Goal: Task Accomplishment & Management: Complete application form

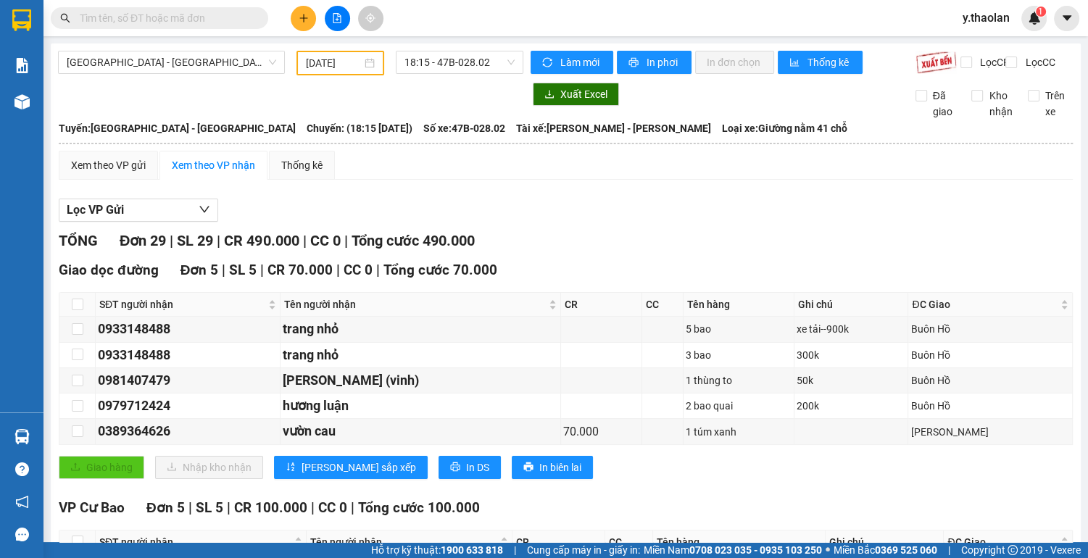
type input "[DATE]"
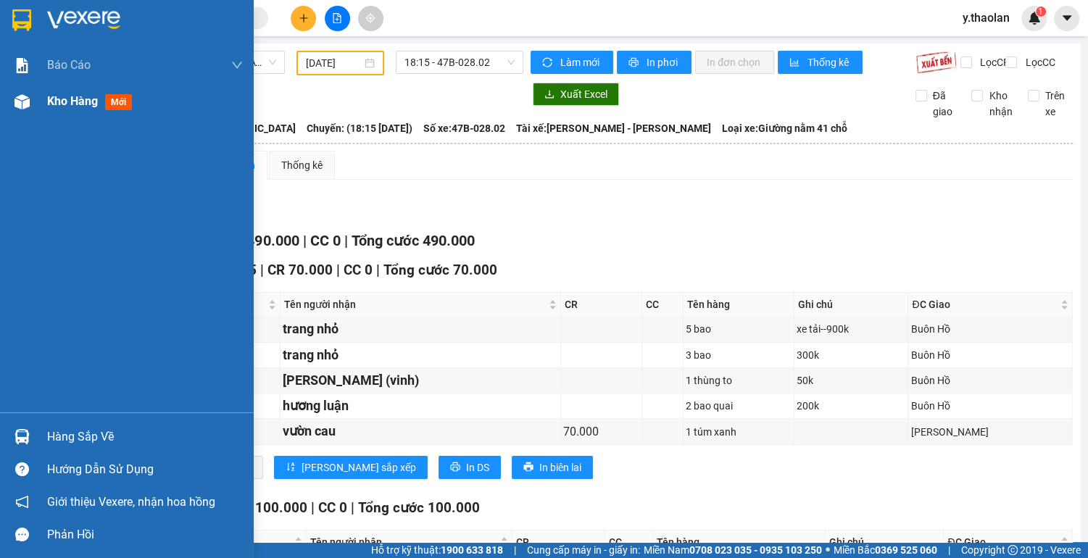
click at [74, 101] on span "Kho hàng" at bounding box center [72, 101] width 51 height 14
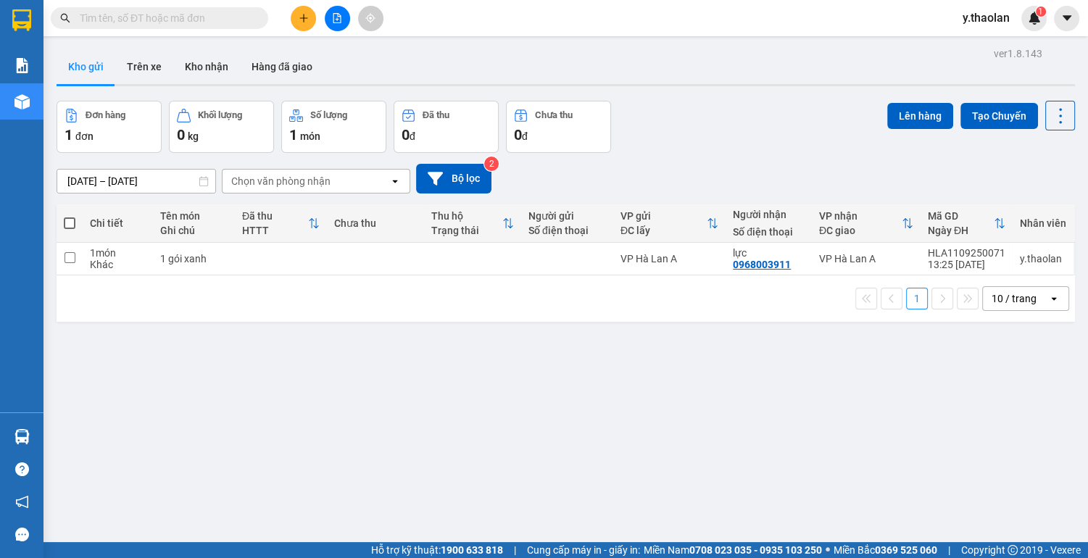
click at [1017, 294] on div "10 / trang" at bounding box center [1013, 298] width 45 height 14
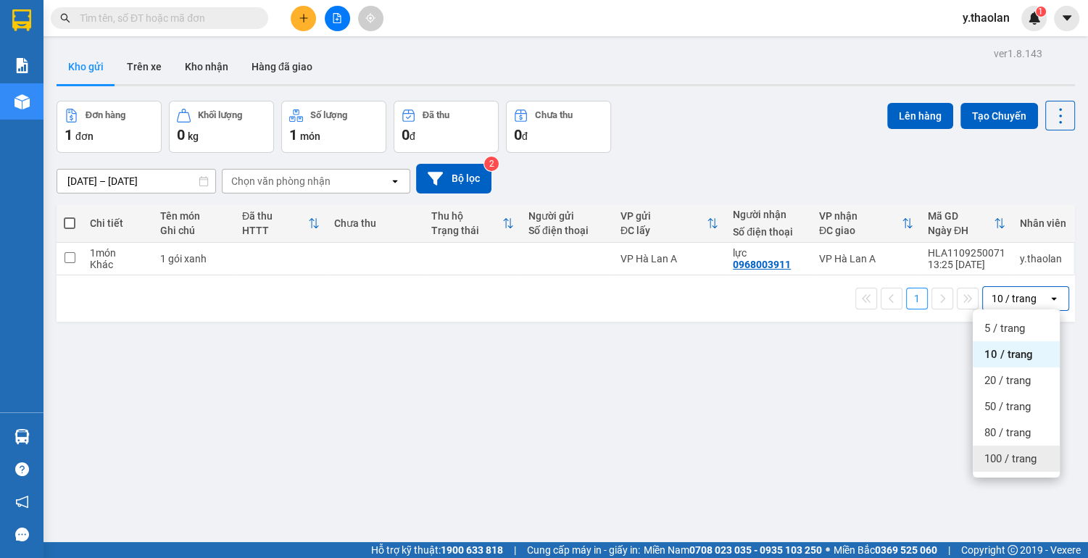
click at [1010, 459] on span "100 / trang" at bounding box center [1010, 458] width 52 height 14
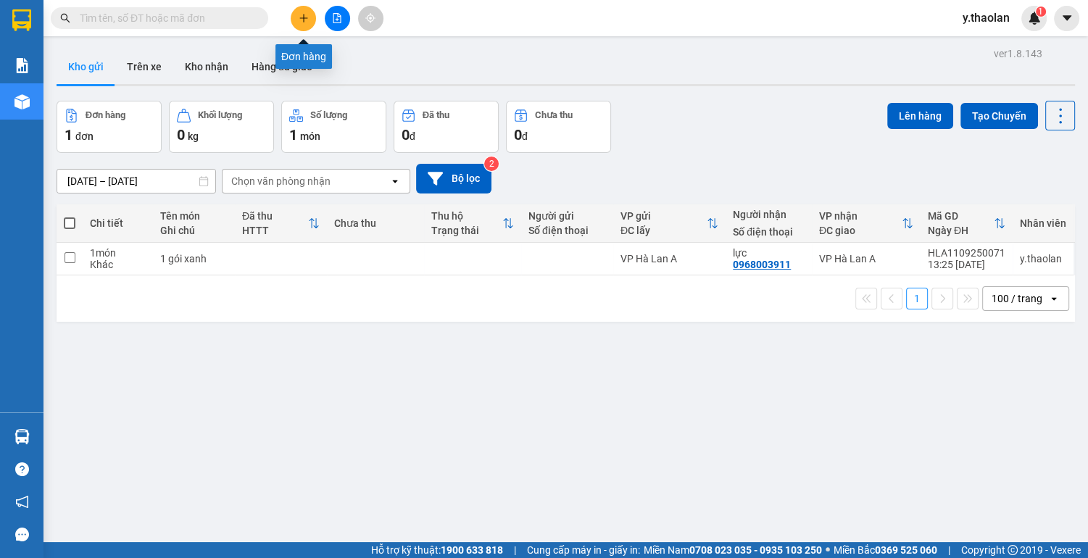
click at [306, 16] on icon "plus" at bounding box center [304, 18] width 10 height 10
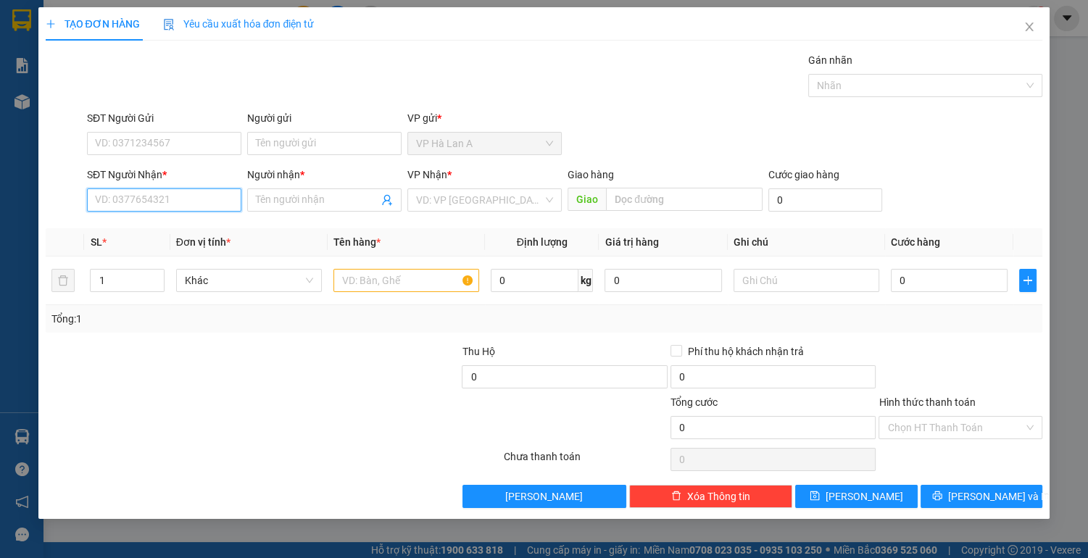
click at [198, 199] on input "SĐT Người Nhận *" at bounding box center [164, 199] width 154 height 23
click at [109, 197] on input "0816660750" at bounding box center [164, 199] width 154 height 23
type input "0836660750"
click at [161, 226] on div "0836660750 - ngân" at bounding box center [164, 228] width 137 height 16
type input "ngân"
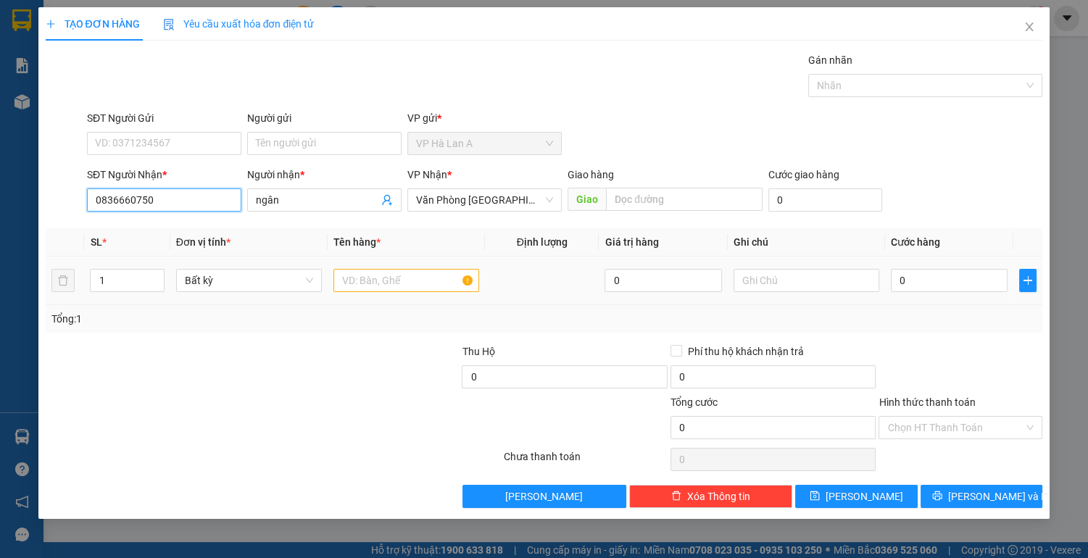
type input "0836660750"
click at [382, 279] on input "text" at bounding box center [406, 280] width 146 height 23
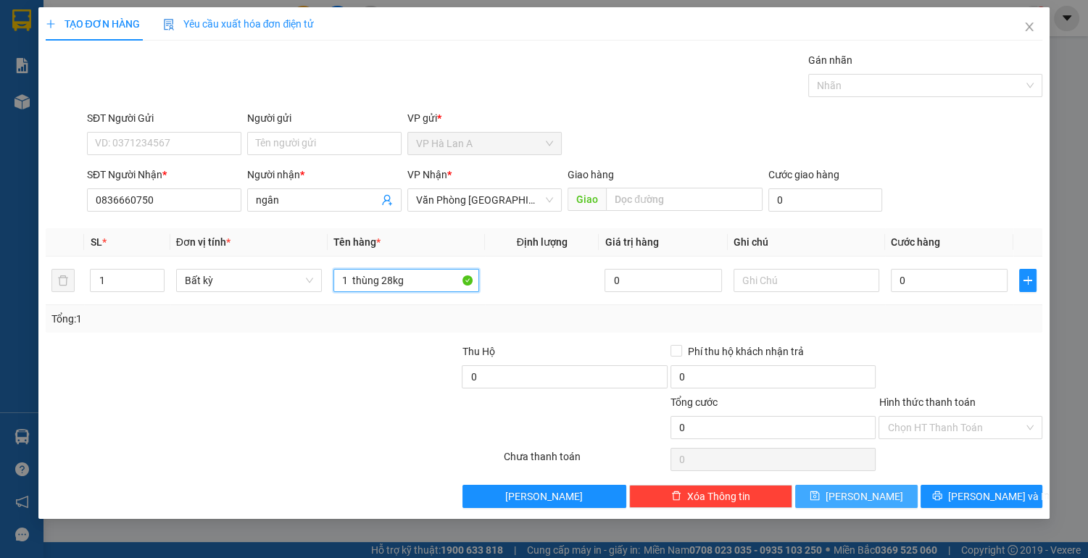
type input "1 thùng 28kg"
click at [865, 497] on span "[PERSON_NAME]" at bounding box center [864, 496] width 78 height 16
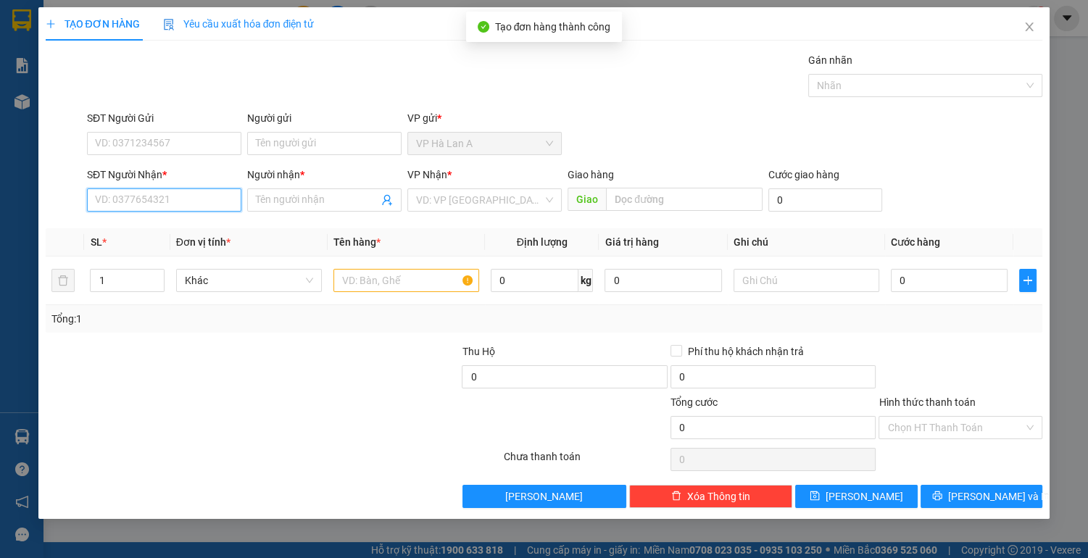
click at [174, 194] on input "SĐT Người Nhận *" at bounding box center [164, 199] width 154 height 23
click at [171, 234] on div "0354591587 - hiền" at bounding box center [164, 228] width 137 height 16
type input "0354591587"
type input "hiền"
type input "[PERSON_NAME]"
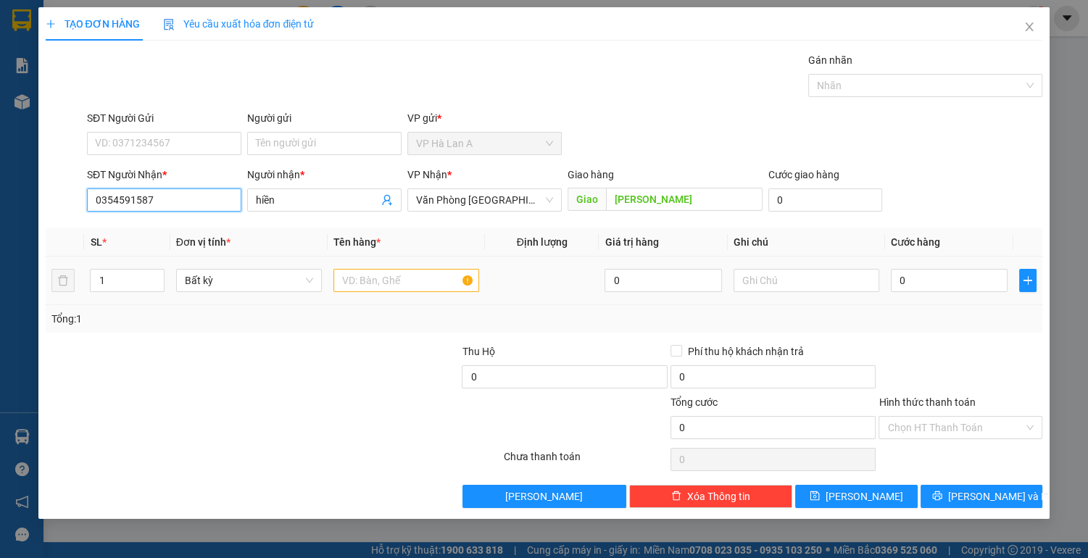
type input "0354591587"
click at [414, 287] on input "text" at bounding box center [406, 280] width 146 height 23
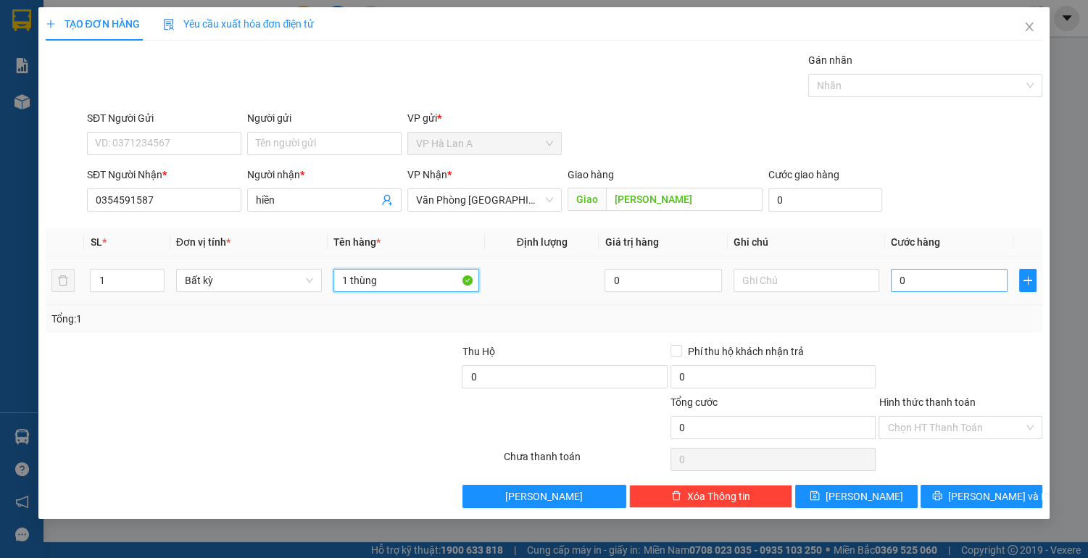
type input "1 thùng"
click at [933, 276] on input "0" at bounding box center [949, 280] width 117 height 23
type input "9"
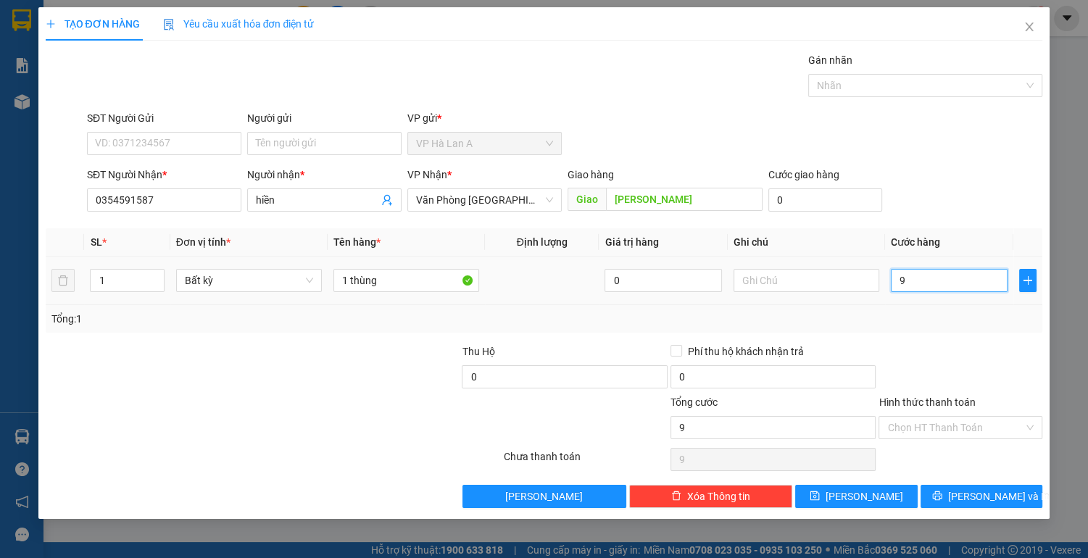
type input "90"
type input "90.000"
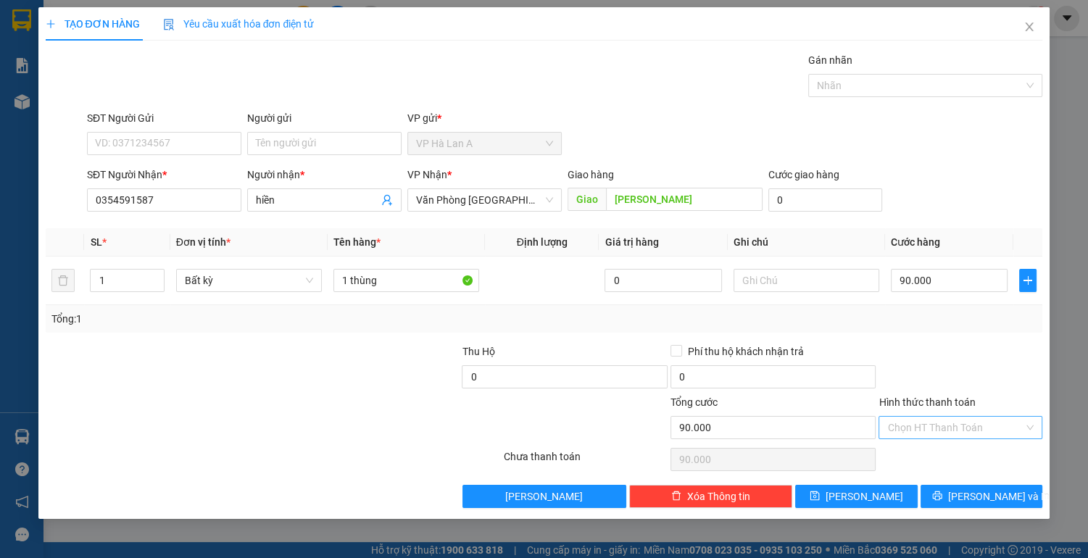
click at [945, 422] on input "Hình thức thanh toán" at bounding box center [955, 428] width 136 height 22
click at [925, 452] on div "Tại văn phòng" at bounding box center [960, 455] width 146 height 16
type input "0"
click at [872, 488] on button "[PERSON_NAME]" at bounding box center [856, 496] width 122 height 23
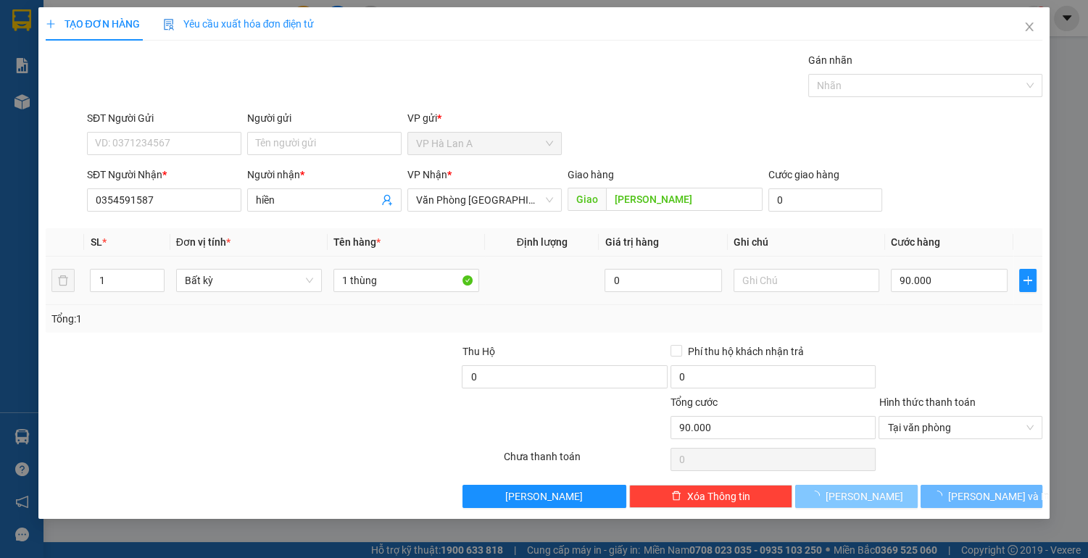
type input "0"
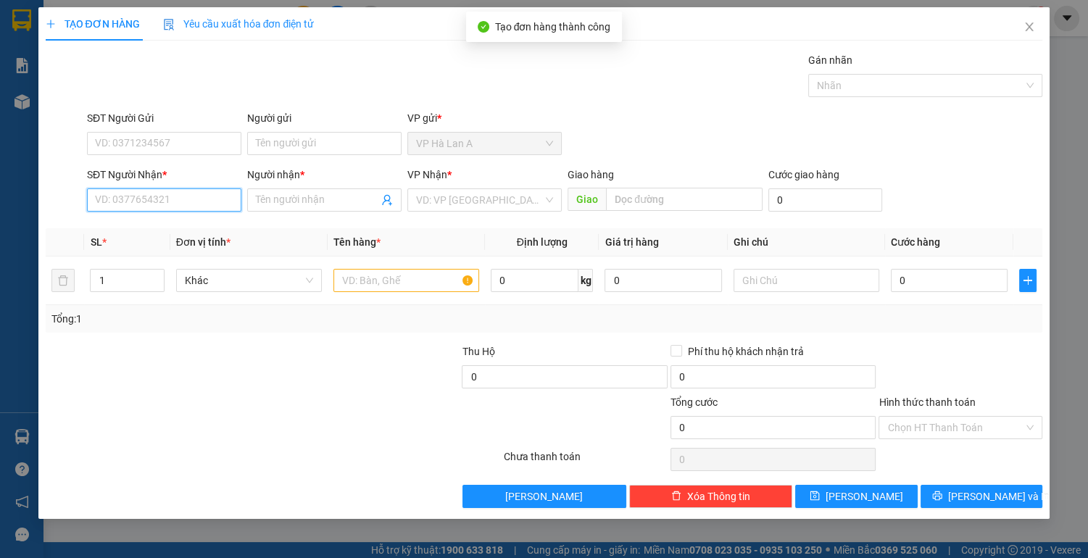
click at [172, 199] on input "SĐT Người Nhận *" at bounding box center [164, 199] width 154 height 23
type input "0969456603"
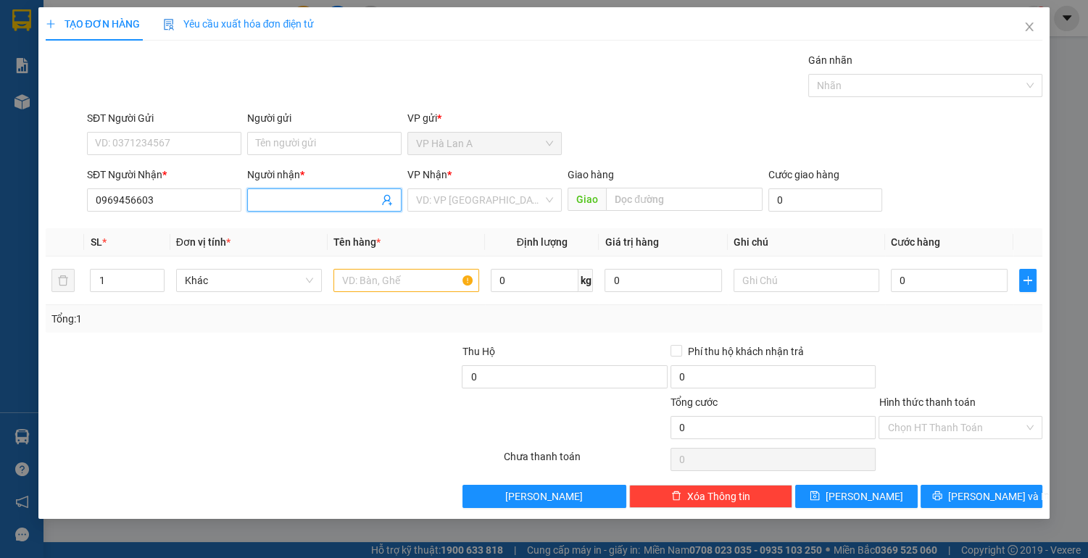
click at [285, 192] on input "Người nhận *" at bounding box center [317, 200] width 122 height 16
type input "kỳ"
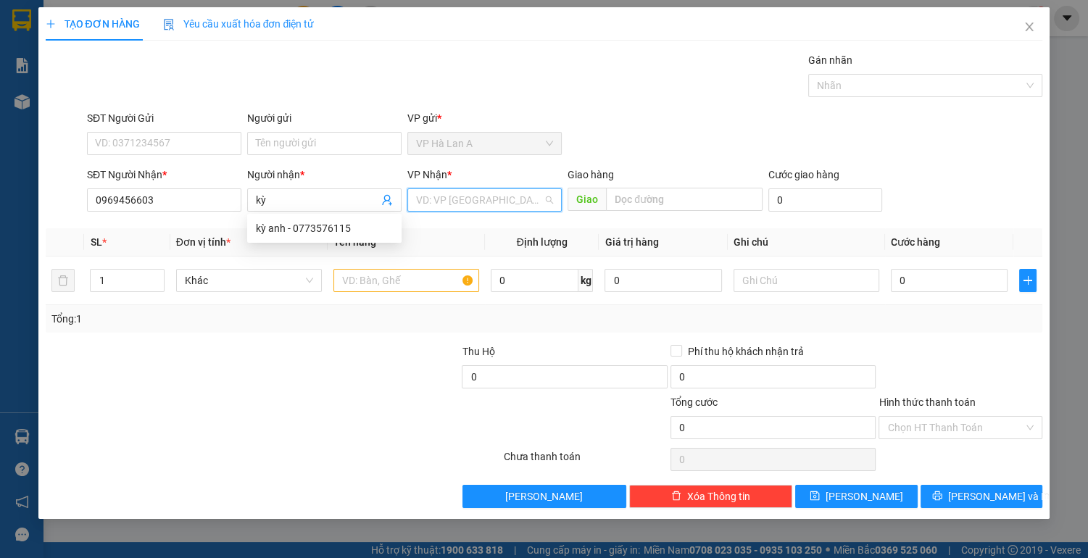
click at [422, 196] on input "search" at bounding box center [479, 200] width 127 height 22
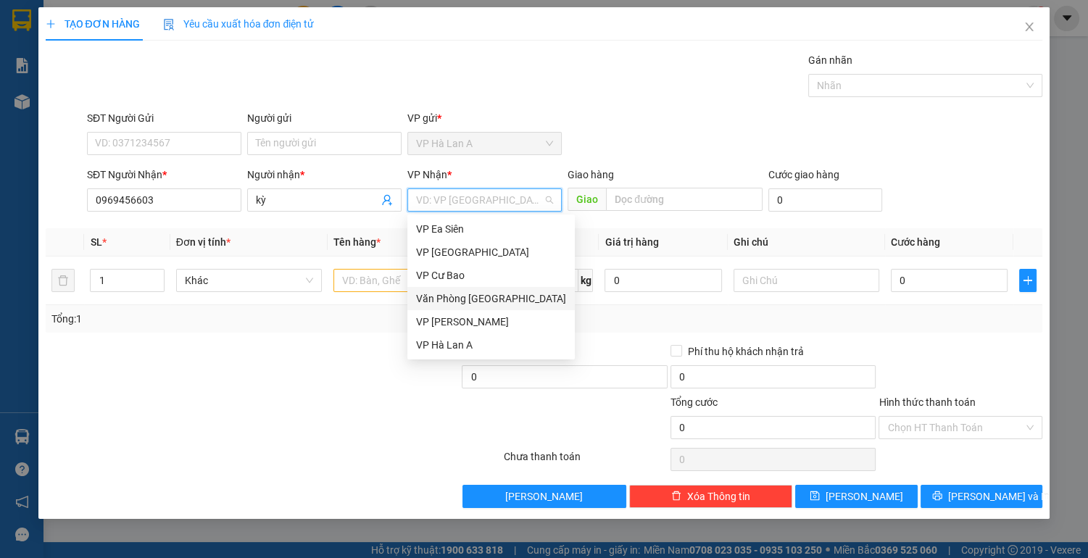
click at [428, 298] on div "Văn Phòng [GEOGRAPHIC_DATA]" at bounding box center [491, 299] width 150 height 16
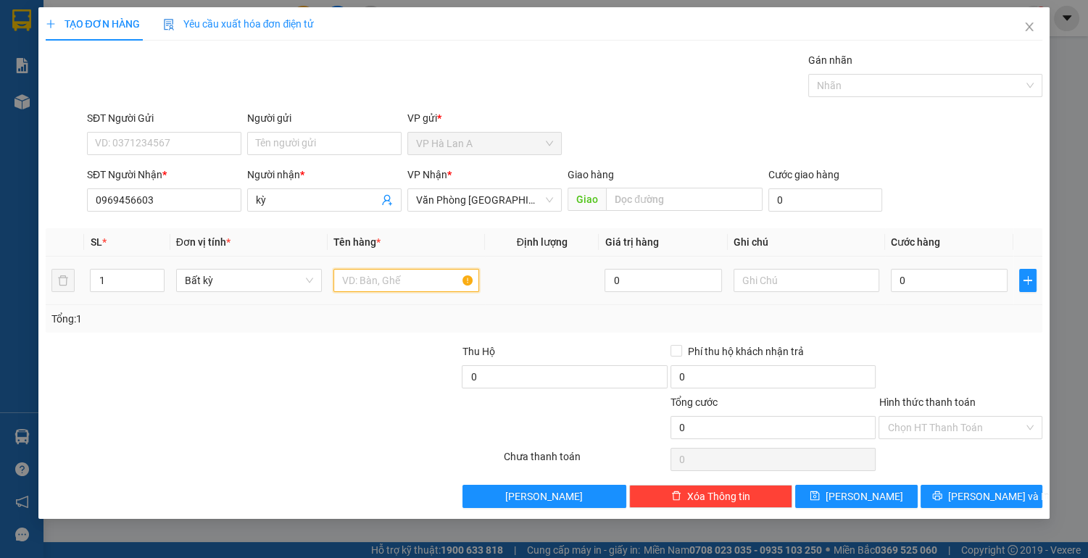
click at [368, 278] on input "text" at bounding box center [406, 280] width 146 height 23
type input "1 thùng"
click at [652, 200] on input "text" at bounding box center [684, 199] width 156 height 23
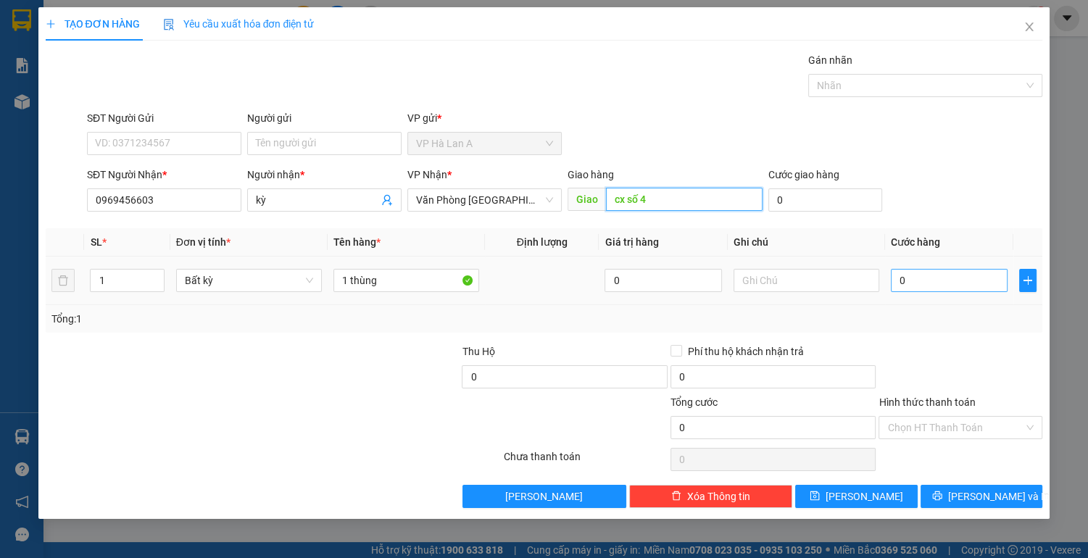
type input "cx số 4"
click at [950, 280] on input "0" at bounding box center [949, 280] width 117 height 23
type input "6"
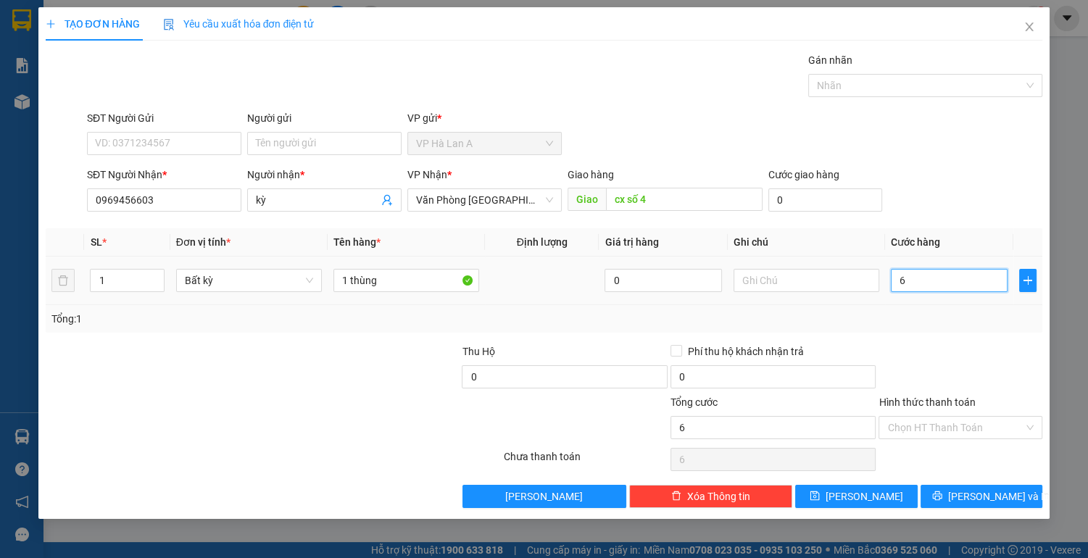
type input "60"
type input "60.000"
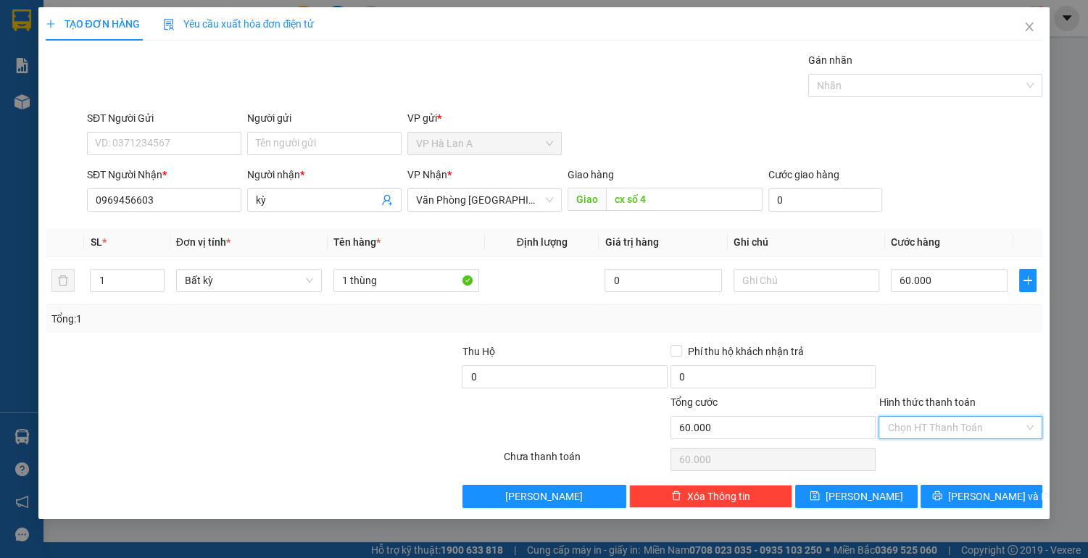
drag, startPoint x: 919, startPoint y: 425, endPoint x: 911, endPoint y: 444, distance: 21.1
click at [919, 423] on input "Hình thức thanh toán" at bounding box center [955, 428] width 136 height 22
drag, startPoint x: 910, startPoint y: 451, endPoint x: 898, endPoint y: 471, distance: 23.4
click at [910, 450] on div "Tại văn phòng" at bounding box center [960, 455] width 146 height 16
type input "0"
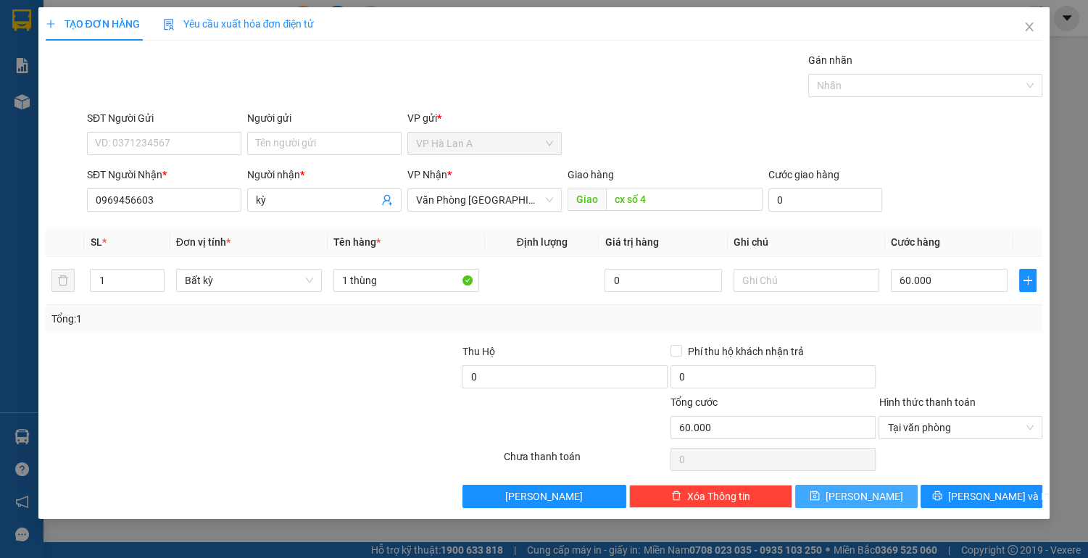
click at [867, 499] on span "[PERSON_NAME]" at bounding box center [864, 496] width 78 height 16
type input "0"
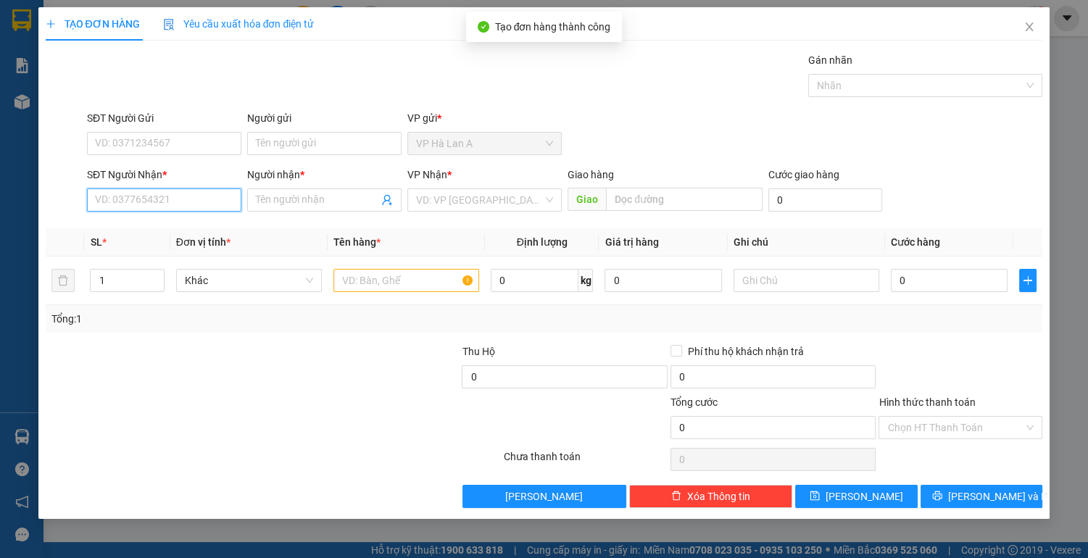
click at [166, 206] on input "SĐT Người Nhận *" at bounding box center [164, 199] width 154 height 23
drag, startPoint x: 149, startPoint y: 230, endPoint x: 254, endPoint y: 246, distance: 105.6
click at [149, 230] on div "0979361138 - bảng liệu" at bounding box center [164, 228] width 137 height 16
type input "0979361138"
type input "bảng liệu"
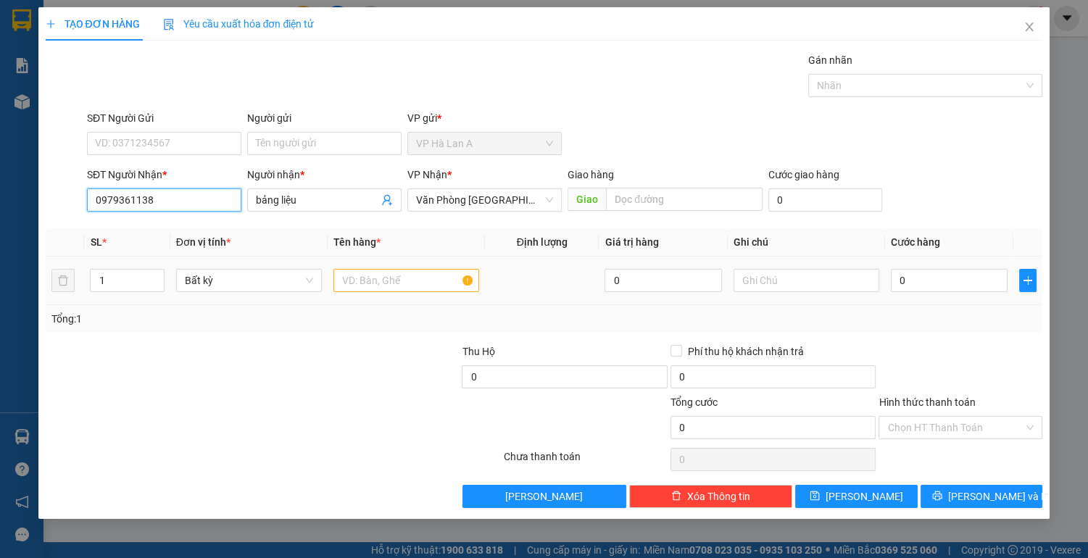
type input "0979361138"
click at [370, 280] on input "text" at bounding box center [406, 280] width 146 height 23
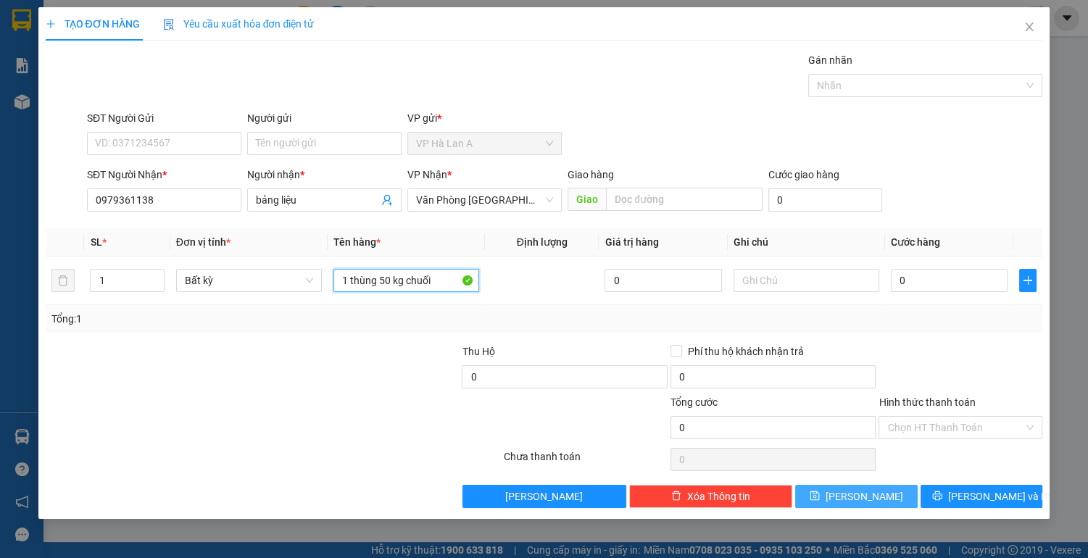
type input "1 thùng 50 kg chuối"
click at [837, 496] on button "[PERSON_NAME]" at bounding box center [856, 496] width 122 height 23
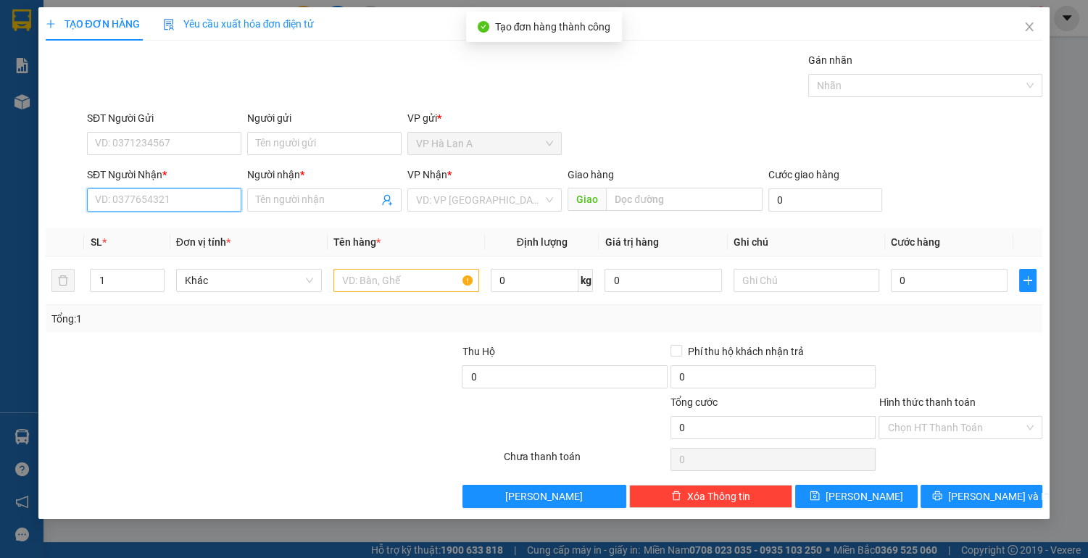
click at [180, 196] on input "SĐT Người Nhận *" at bounding box center [164, 199] width 154 height 23
type input "0938254389"
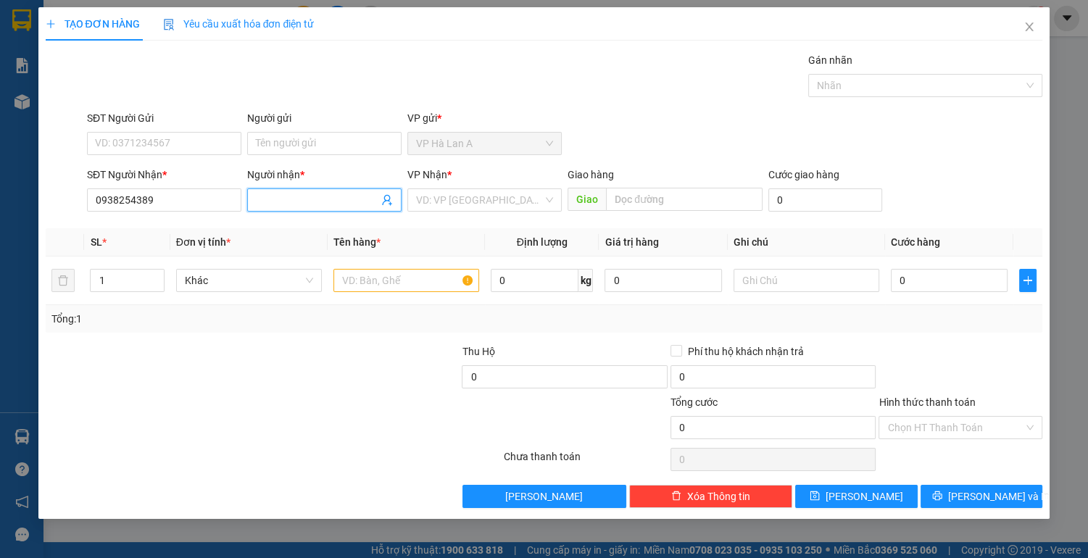
click at [258, 200] on input "Người nhận *" at bounding box center [317, 200] width 122 height 16
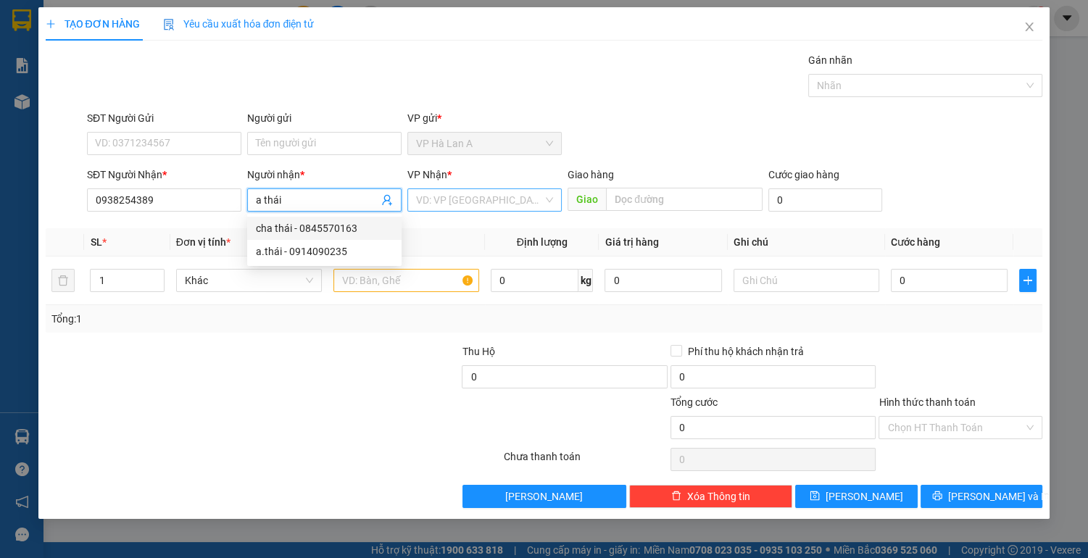
type input "a thái"
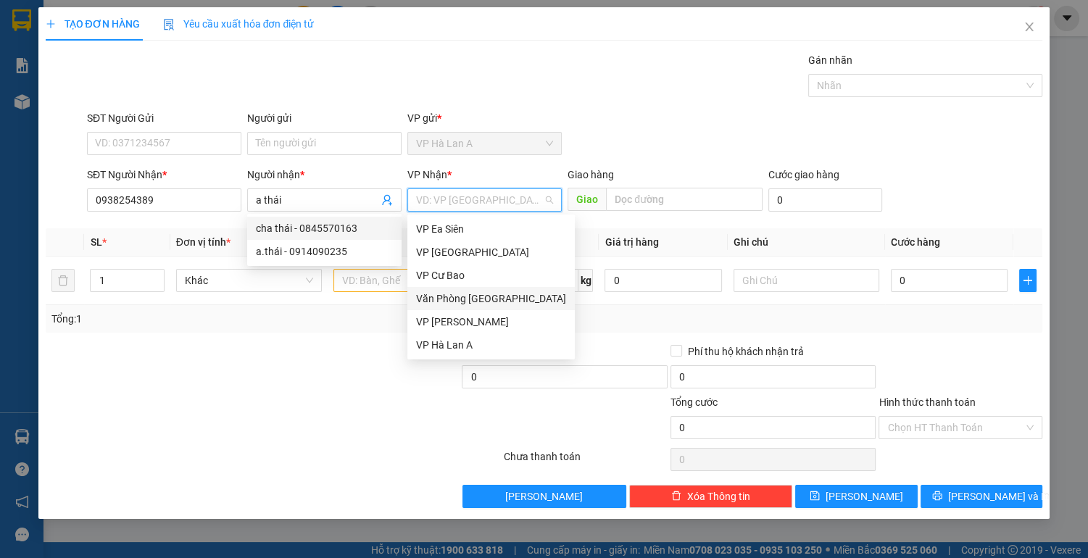
click at [485, 201] on input "search" at bounding box center [479, 200] width 127 height 22
click at [461, 296] on div "Văn Phòng [GEOGRAPHIC_DATA]" at bounding box center [491, 299] width 150 height 16
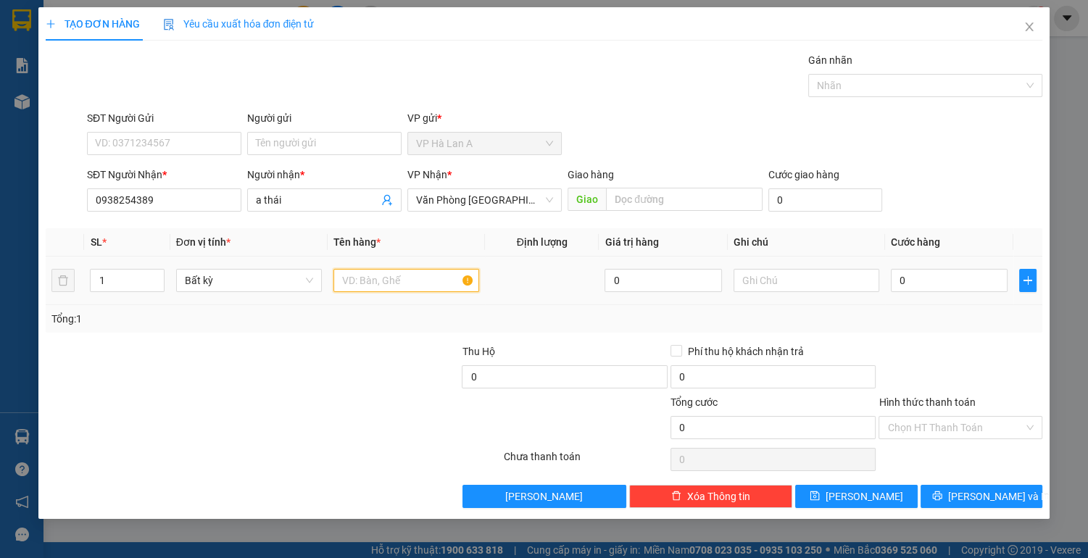
click at [397, 279] on input "text" at bounding box center [406, 280] width 146 height 23
type input "1 thùng"
click at [950, 281] on input "0" at bounding box center [949, 280] width 117 height 23
type input "4"
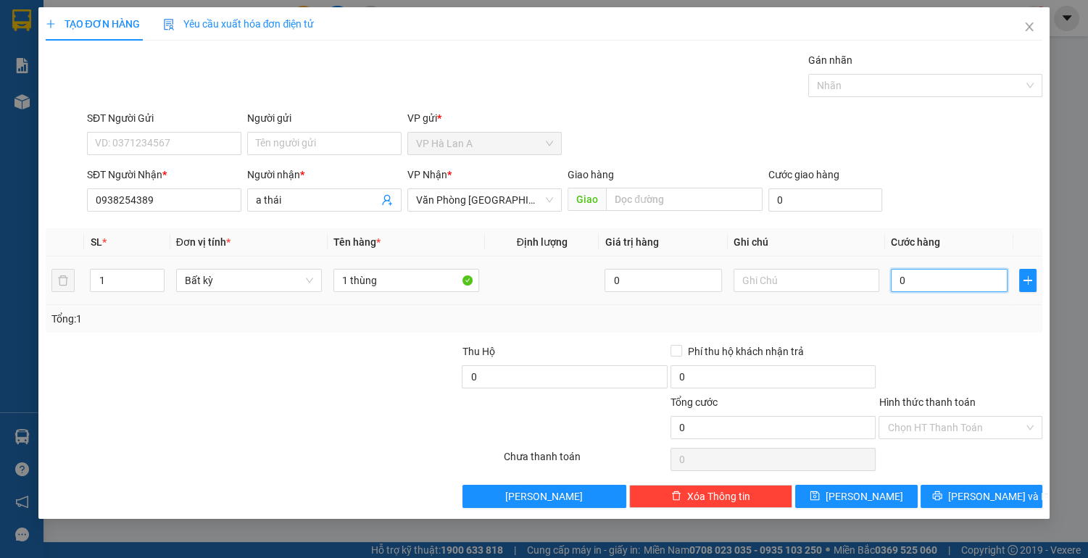
type input "4"
type input "40"
type input "40.000"
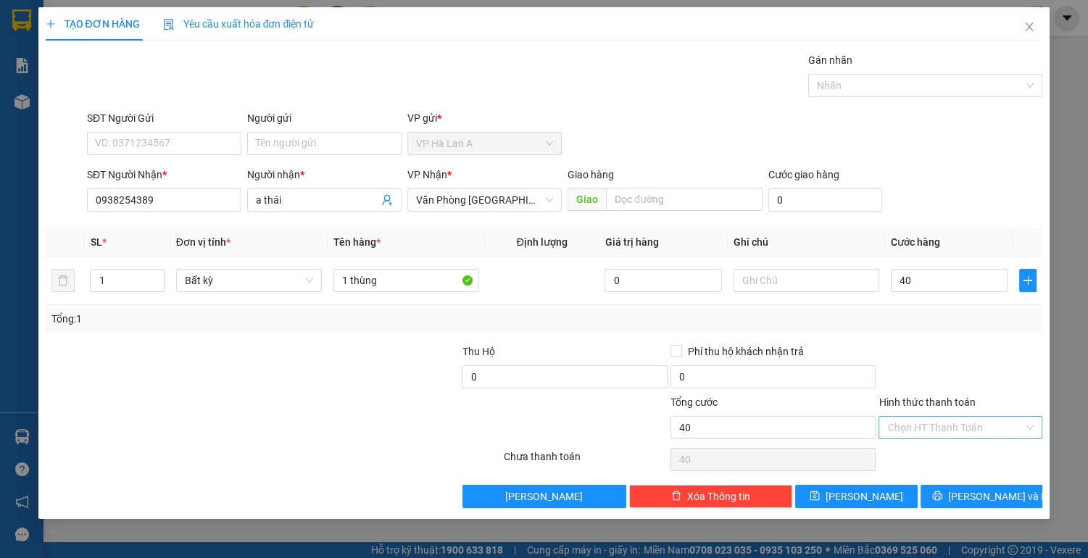
type input "40.000"
click at [935, 428] on input "Hình thức thanh toán" at bounding box center [955, 428] width 136 height 22
click at [925, 454] on div "Tại văn phòng" at bounding box center [960, 455] width 146 height 16
type input "0"
click at [884, 492] on button "[PERSON_NAME]" at bounding box center [856, 496] width 122 height 23
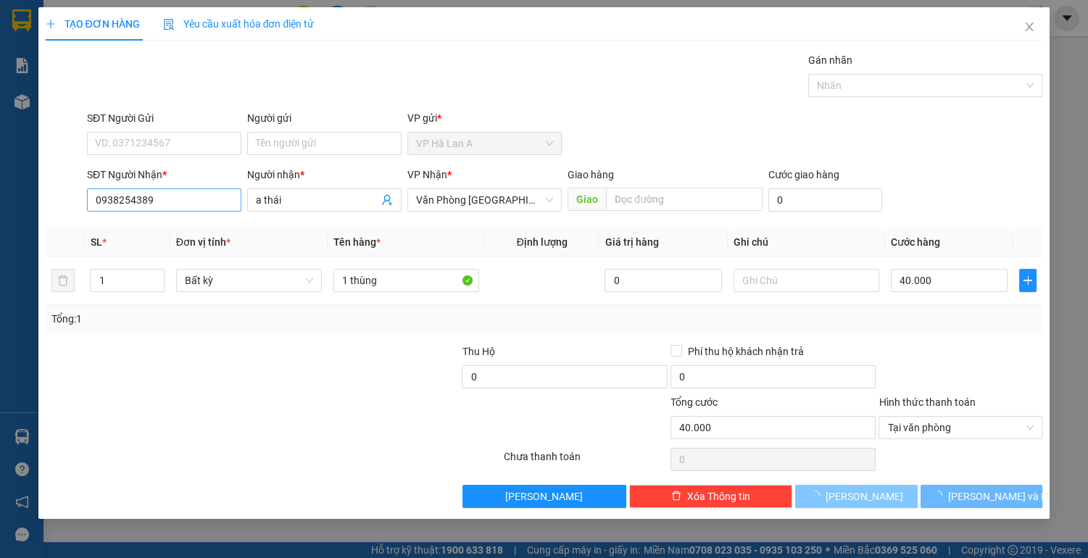
type input "0"
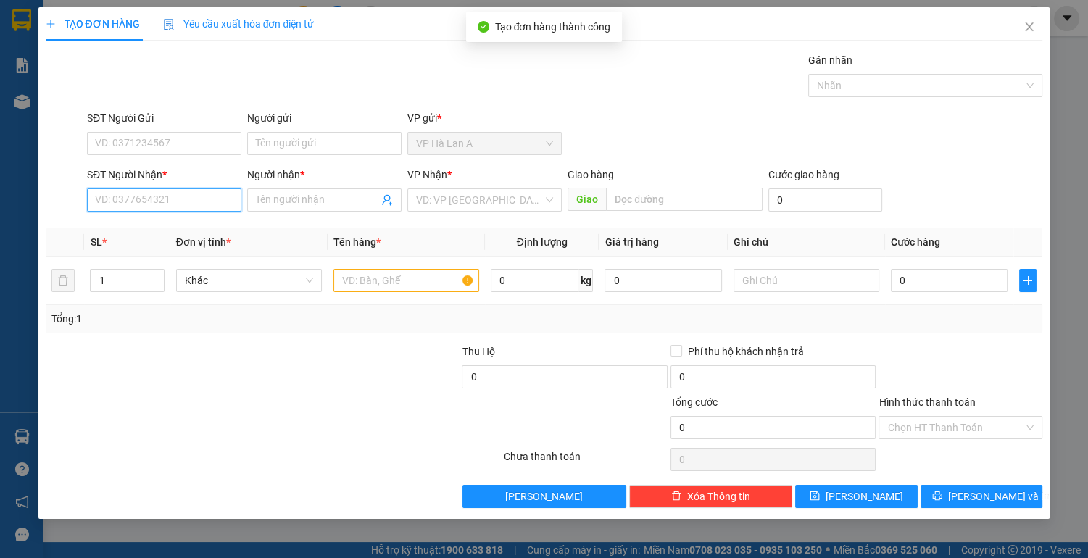
click at [188, 203] on input "SĐT Người Nhận *" at bounding box center [164, 199] width 154 height 23
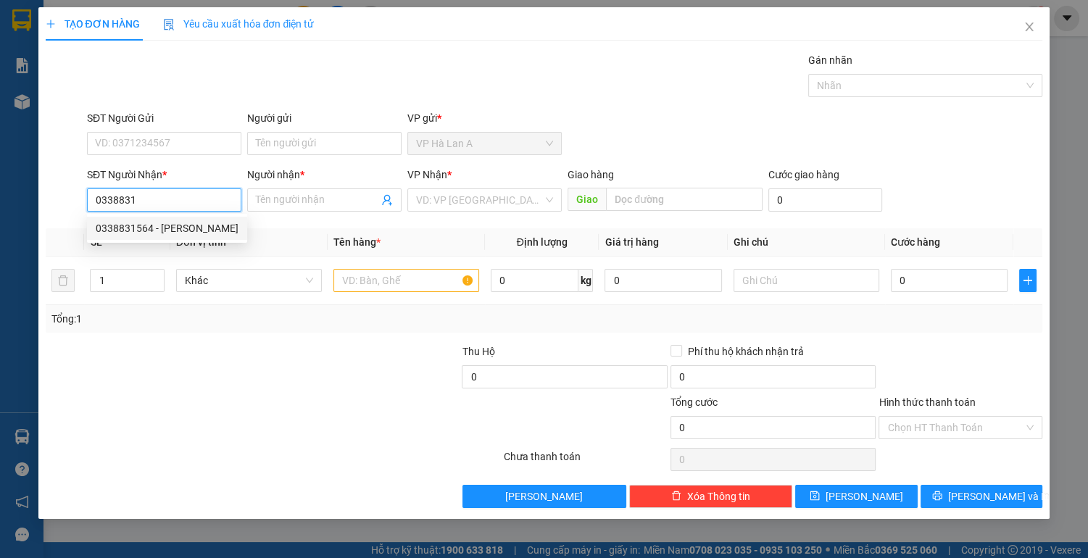
click at [186, 235] on div "0338831564 - [PERSON_NAME]" at bounding box center [167, 228] width 143 height 16
type input "0338831564"
type input "[PERSON_NAME]"
type input "0338831564"
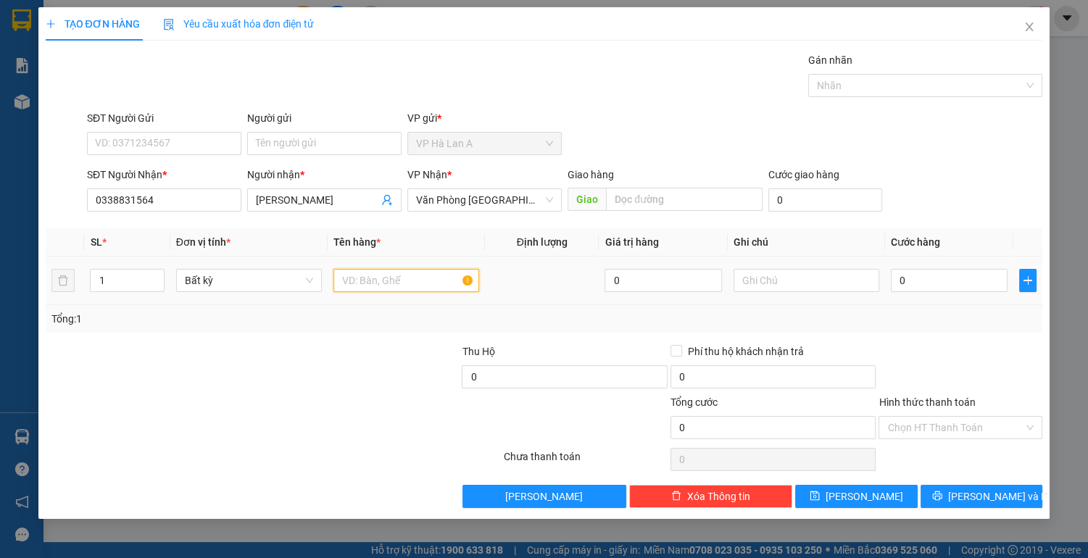
click at [388, 280] on input "text" at bounding box center [406, 280] width 146 height 23
type input "1 túm trắng"
click at [925, 285] on input "0" at bounding box center [949, 280] width 117 height 23
type input "4"
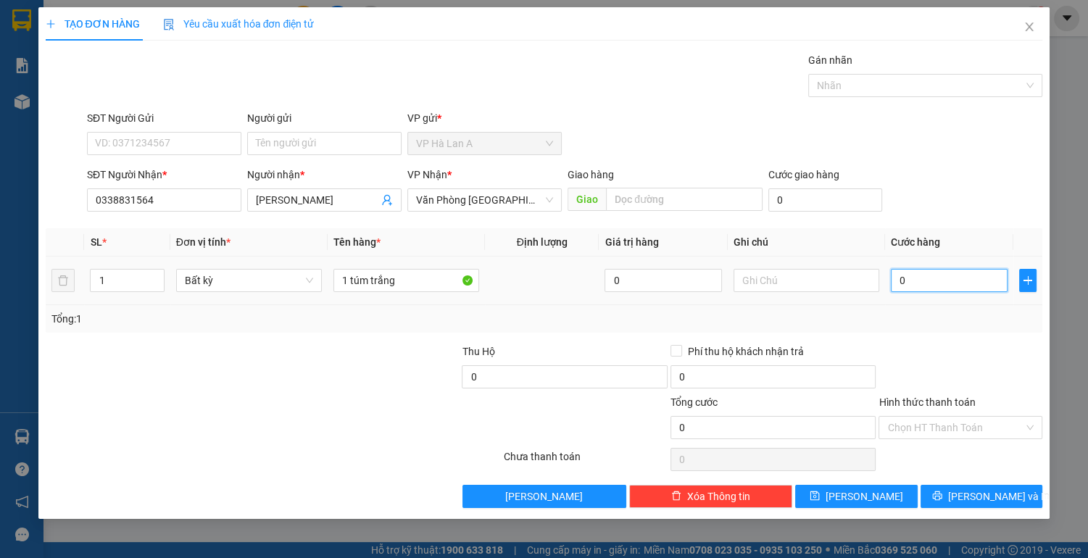
type input "4"
type input "40"
type input "40.000"
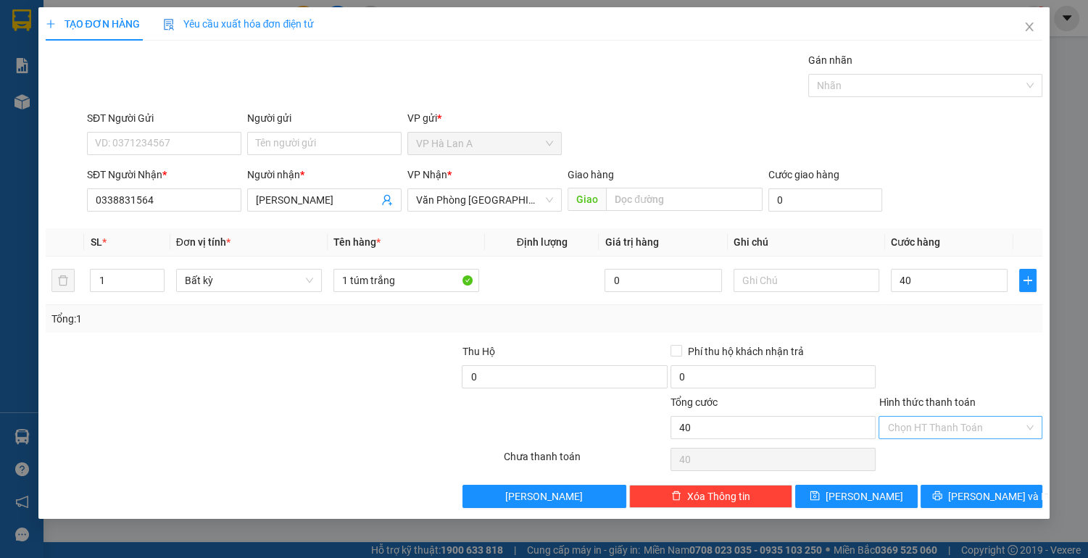
type input "40.000"
click at [949, 426] on input "Hình thức thanh toán" at bounding box center [955, 428] width 136 height 22
click at [941, 457] on div "Tại văn phòng" at bounding box center [960, 455] width 146 height 16
type input "0"
click at [820, 491] on icon "save" at bounding box center [814, 496] width 10 height 10
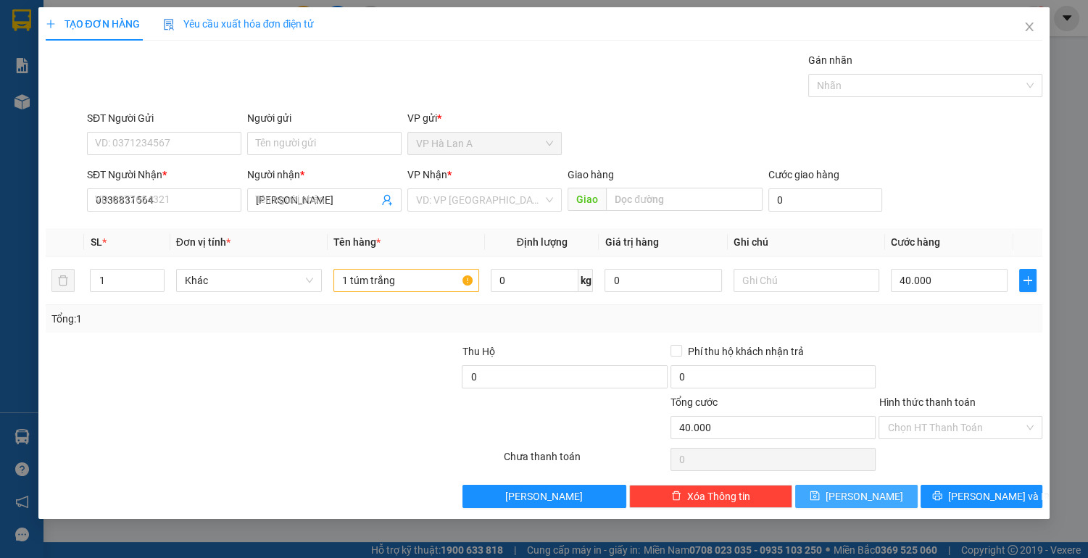
type input "0"
click at [120, 206] on input "SĐT Người Nhận *" at bounding box center [164, 199] width 154 height 23
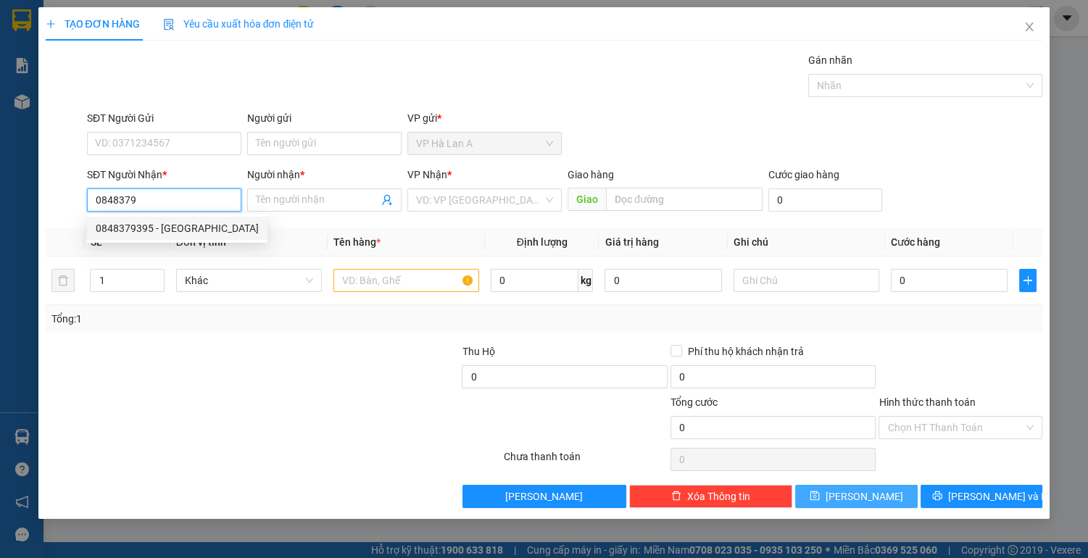
click at [185, 227] on div "0848379395 - [GEOGRAPHIC_DATA]" at bounding box center [177, 228] width 163 height 16
type input "0848379395"
type input "hà"
type input "0848379395"
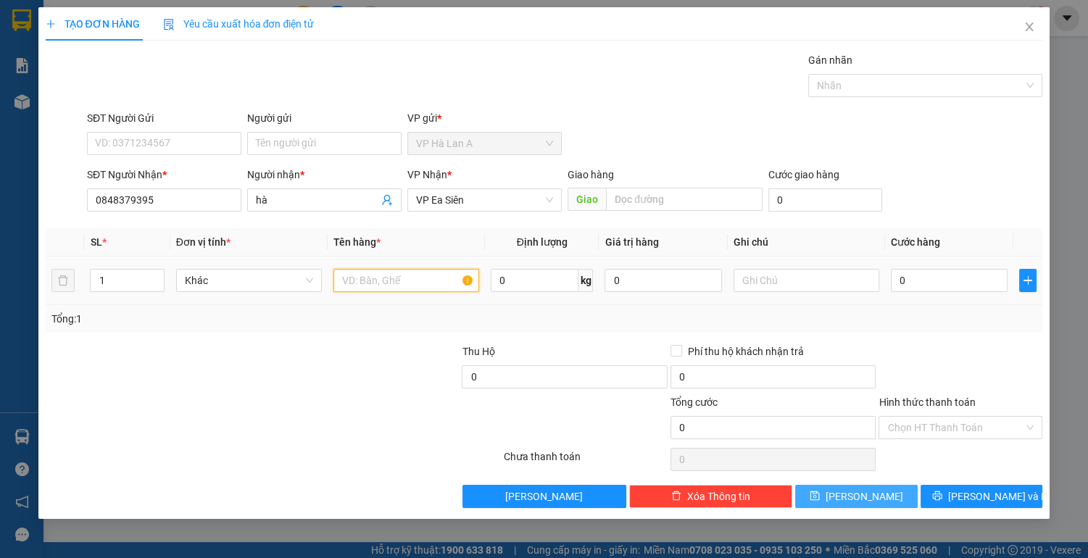
click at [392, 281] on input "text" at bounding box center [406, 280] width 146 height 23
type input "1 túm xanh 18kg"
click at [872, 493] on button "[PERSON_NAME]" at bounding box center [856, 496] width 122 height 23
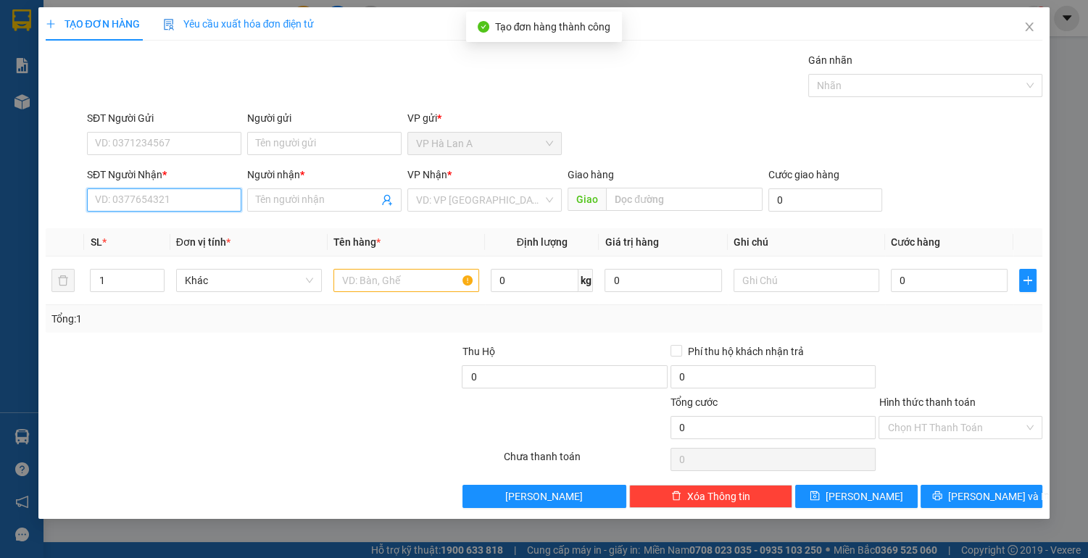
click at [138, 193] on input "SĐT Người Nhận *" at bounding box center [164, 199] width 154 height 23
click at [138, 230] on div "0909776512 - đài" at bounding box center [164, 228] width 137 height 16
type input "0909776512"
type input "đài"
type input "0909776512"
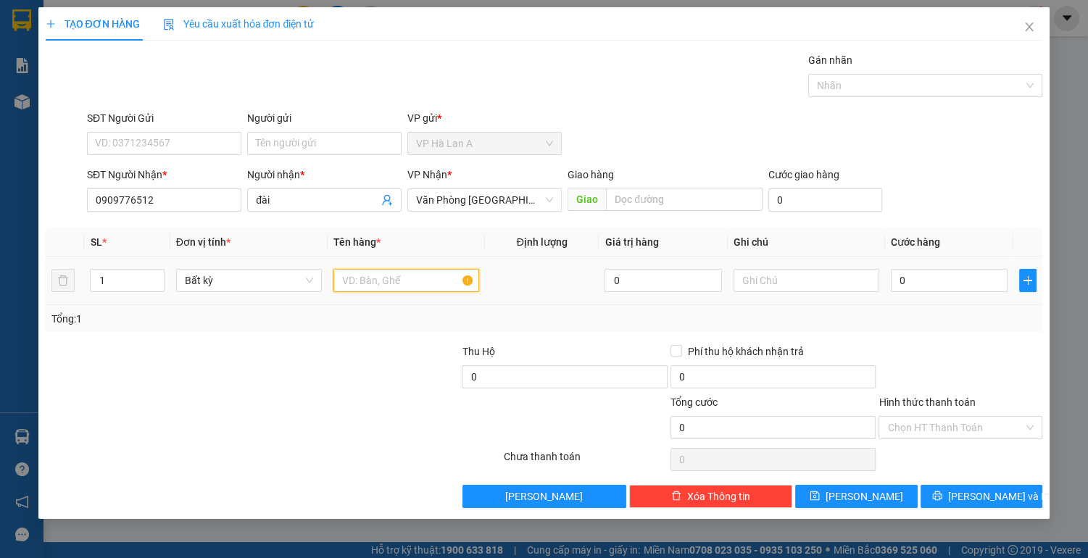
click at [354, 285] on input "text" at bounding box center [406, 280] width 146 height 23
type input "1 hộp"
click at [820, 287] on input "text" at bounding box center [806, 280] width 146 height 23
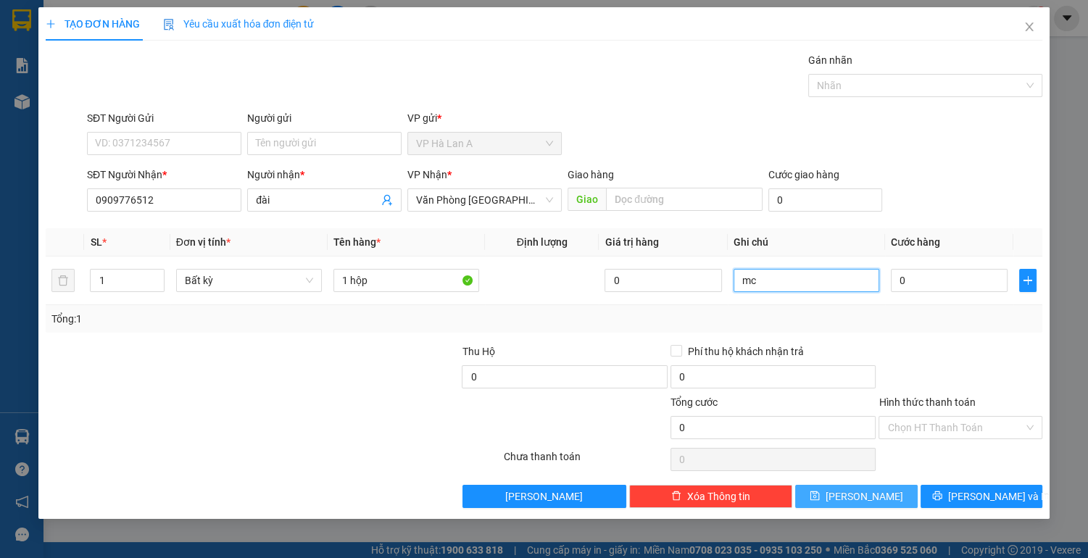
type input "mc"
click at [838, 496] on button "[PERSON_NAME]" at bounding box center [856, 496] width 122 height 23
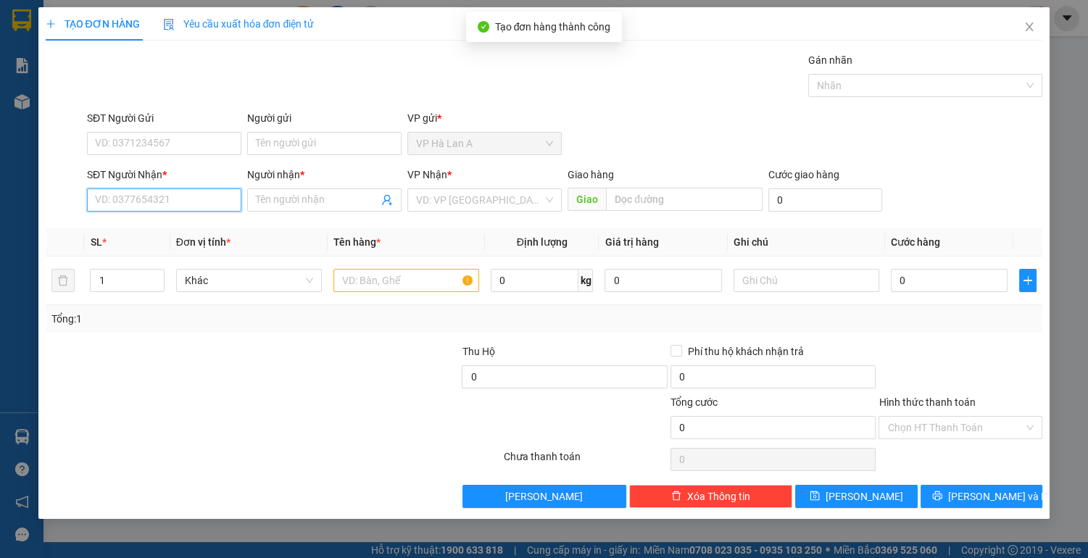
click at [152, 197] on input "SĐT Người Nhận *" at bounding box center [164, 199] width 154 height 23
click at [151, 235] on div "0988713017 - trân" at bounding box center [164, 228] width 137 height 16
type input "0988713017"
type input "trân"
type input "0988713017"
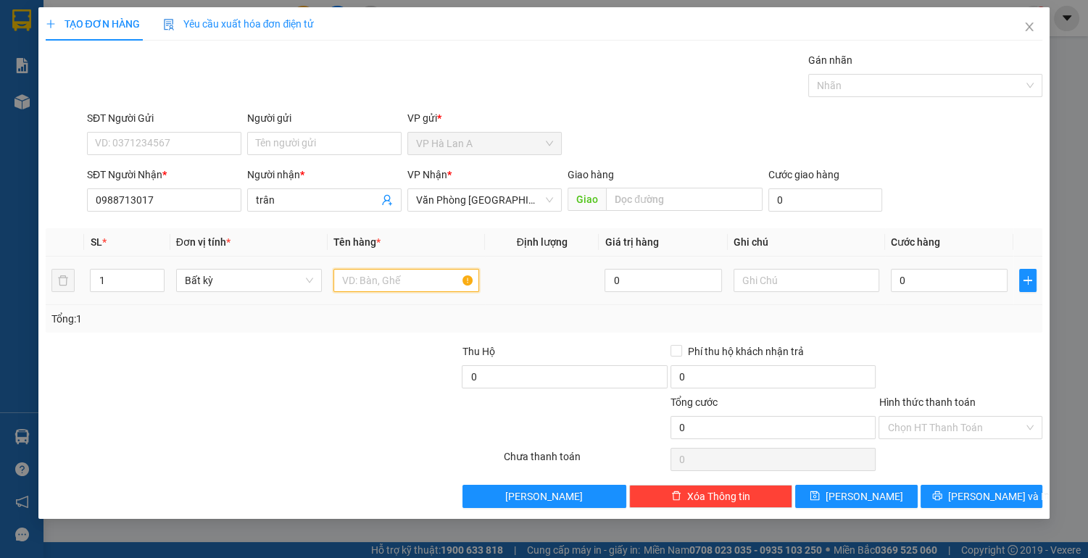
click at [383, 291] on input "text" at bounding box center [406, 280] width 146 height 23
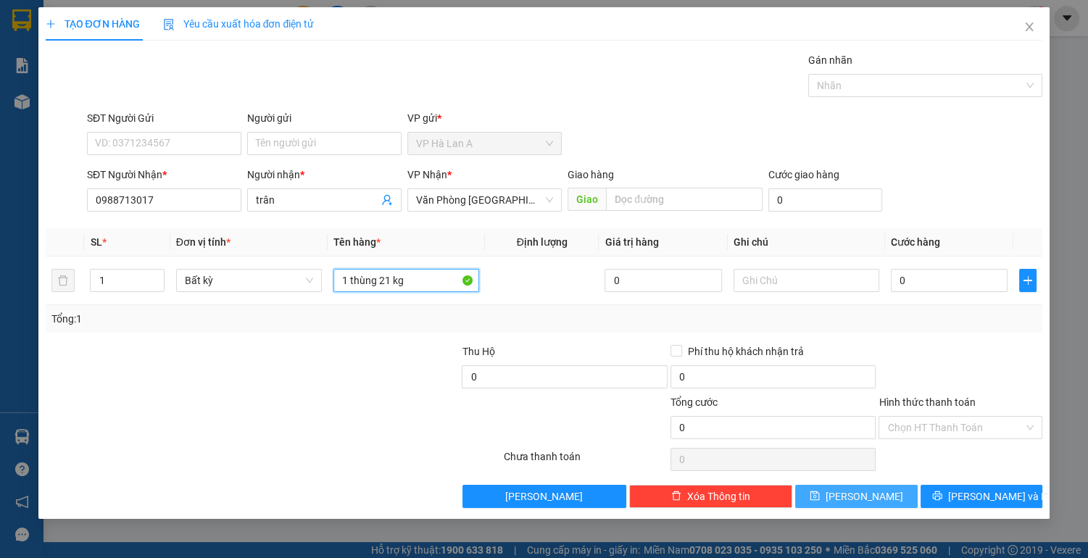
type input "1 thùng 21 kg"
click at [875, 496] on button "[PERSON_NAME]" at bounding box center [856, 496] width 122 height 23
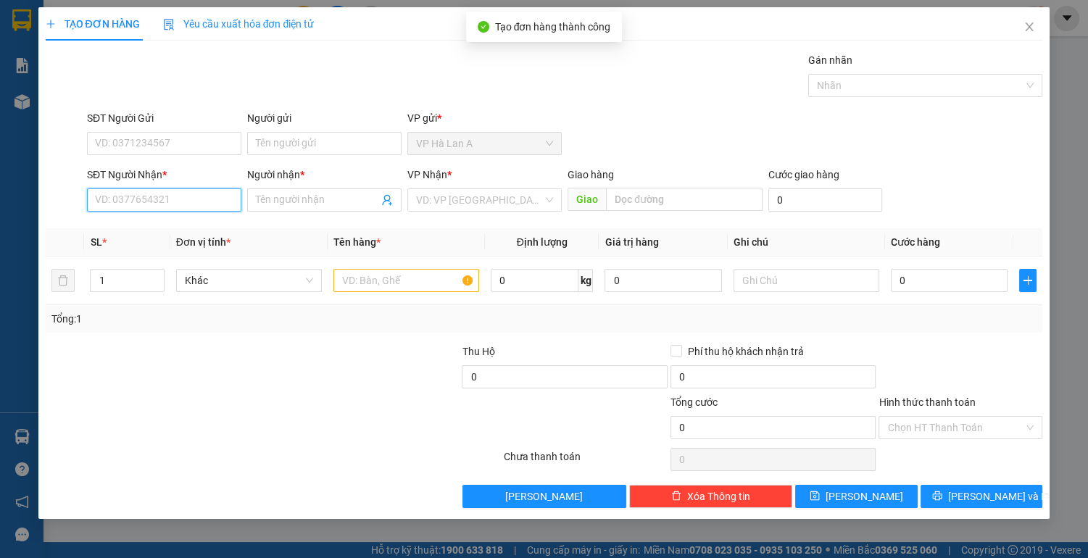
click at [163, 200] on input "SĐT Người Nhận *" at bounding box center [164, 199] width 154 height 23
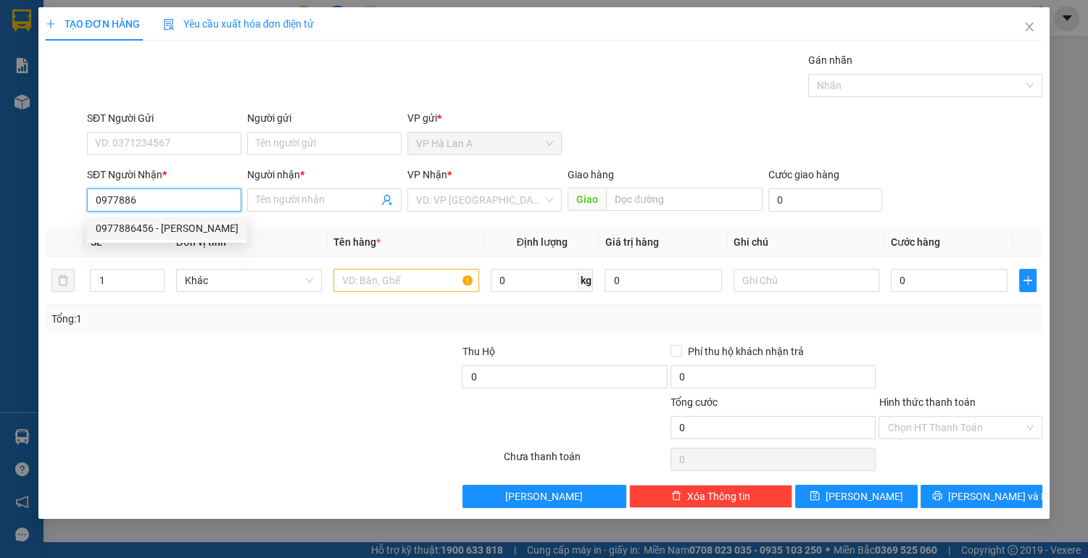
click at [173, 230] on div "0977886456 - [PERSON_NAME]" at bounding box center [167, 228] width 143 height 16
type input "0977886456"
type input "hoàng anh"
type input "0977886456"
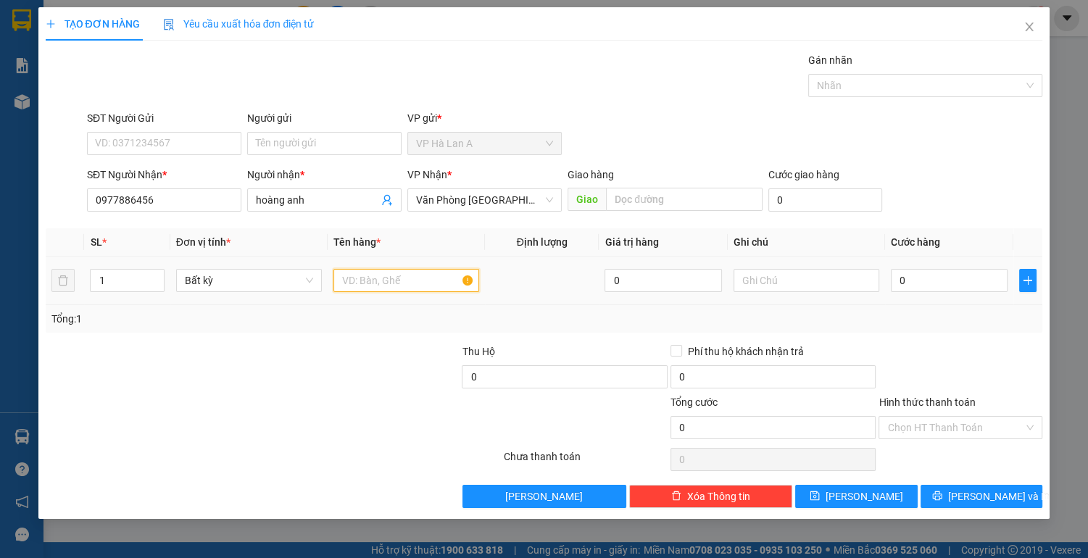
click at [375, 279] on input "text" at bounding box center [406, 280] width 146 height 23
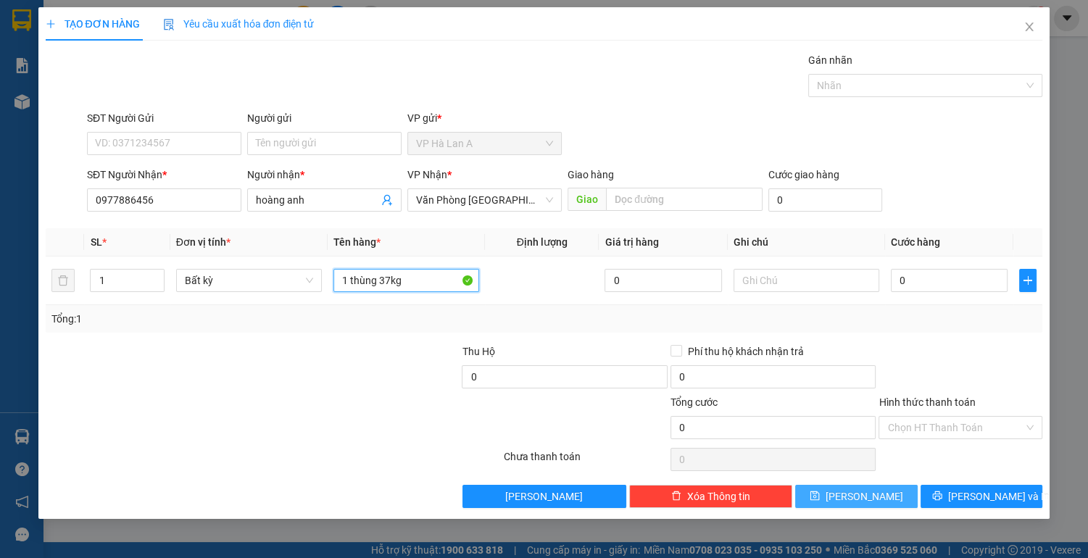
type input "1 thùng 37kg"
click at [832, 499] on button "[PERSON_NAME]" at bounding box center [856, 496] width 122 height 23
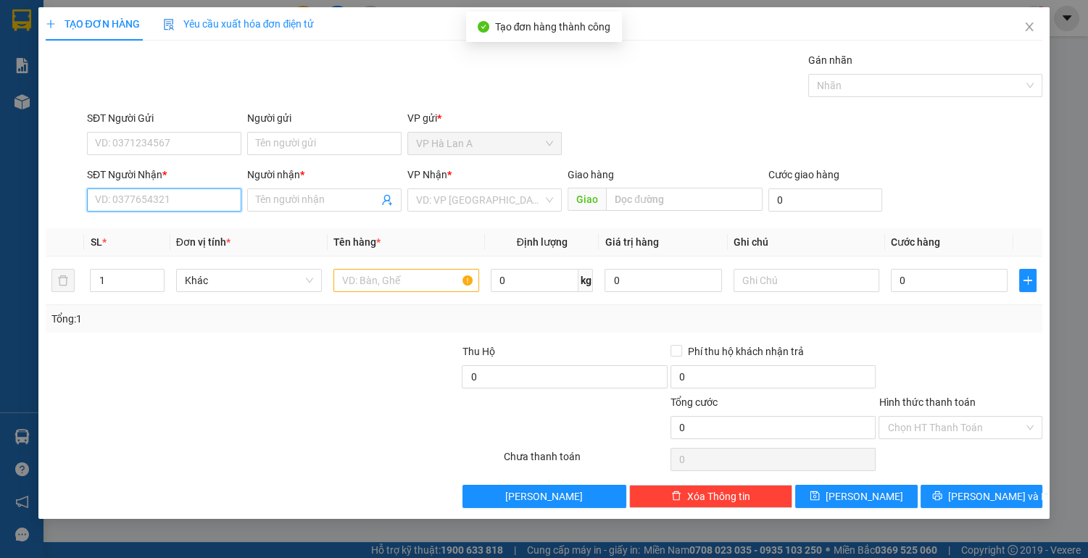
click at [220, 201] on input "SĐT Người Nhận *" at bounding box center [164, 199] width 154 height 23
click at [122, 201] on input "0944984" at bounding box center [164, 199] width 154 height 23
click at [165, 225] on div "0944684779 - công" at bounding box center [164, 228] width 137 height 16
type input "0944684779"
type input "công"
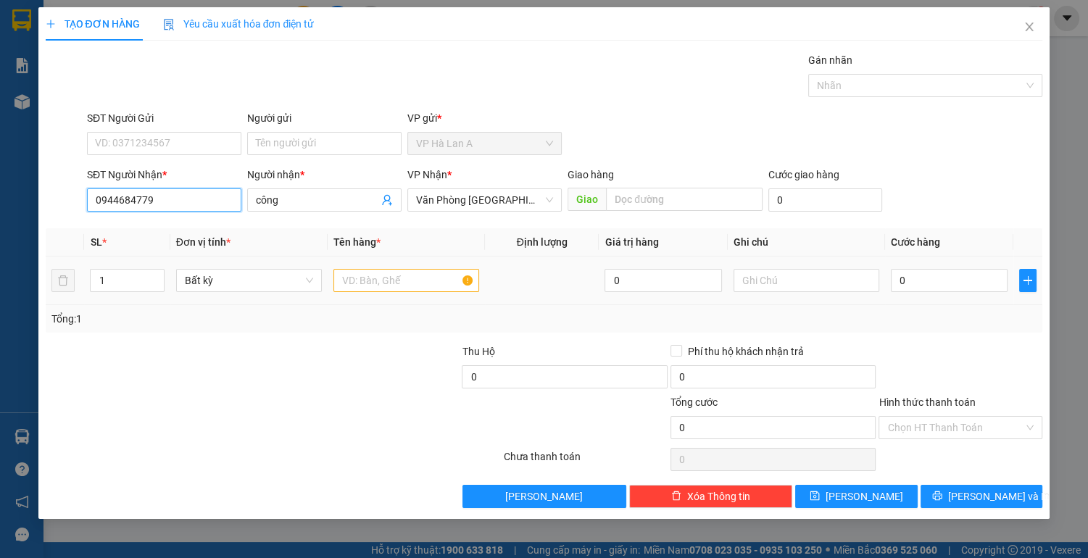
type input "0944684779"
click at [417, 280] on input "text" at bounding box center [406, 280] width 146 height 23
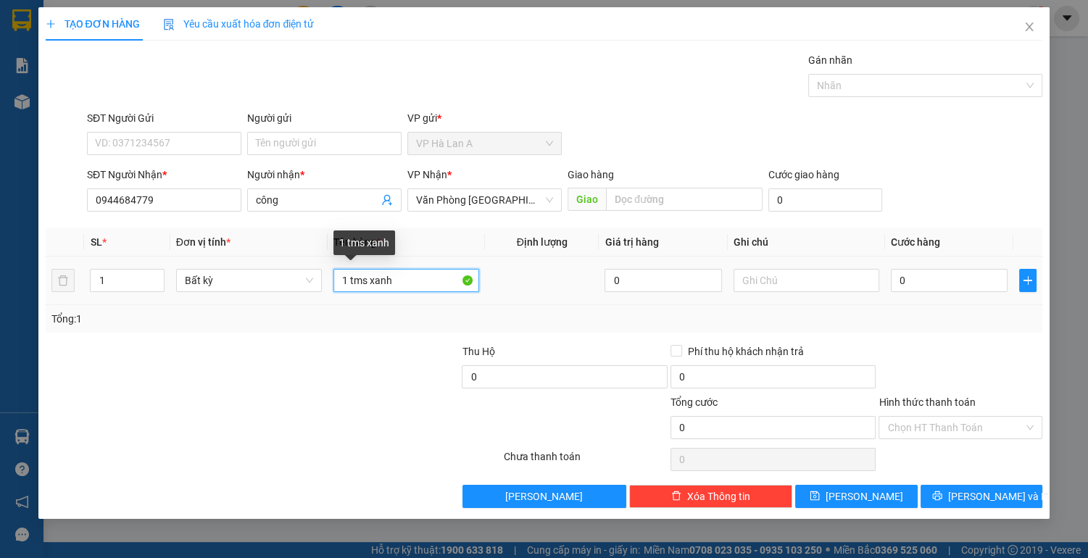
click at [349, 280] on input "1 tms xanh" at bounding box center [406, 280] width 146 height 23
click at [353, 281] on input "1 tms xanh" at bounding box center [406, 280] width 146 height 23
click at [375, 280] on input "1 tums xanh" at bounding box center [406, 280] width 146 height 23
click at [372, 281] on input "1 tums xanh" at bounding box center [406, 280] width 146 height 23
click at [435, 289] on input "1 tum xanh" at bounding box center [406, 280] width 146 height 23
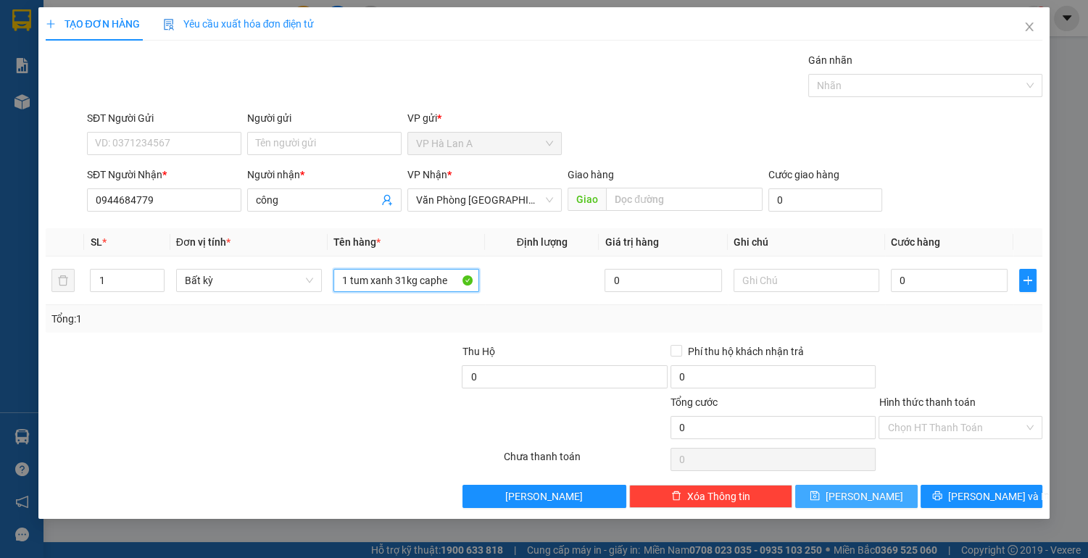
type input "1 tum xanh 31kg caphe"
click at [843, 487] on button "[PERSON_NAME]" at bounding box center [856, 496] width 122 height 23
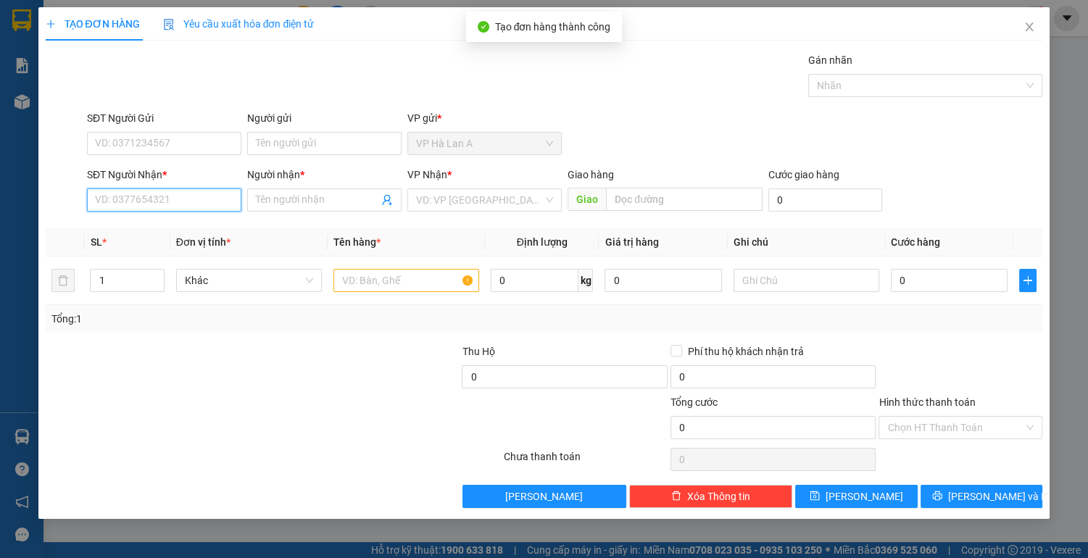
click at [183, 203] on input "SĐT Người Nhận *" at bounding box center [164, 199] width 154 height 23
type input "0943097904"
click at [162, 229] on div "0943097904 - trường" at bounding box center [164, 228] width 137 height 16
type input "trường"
type input "0943097904"
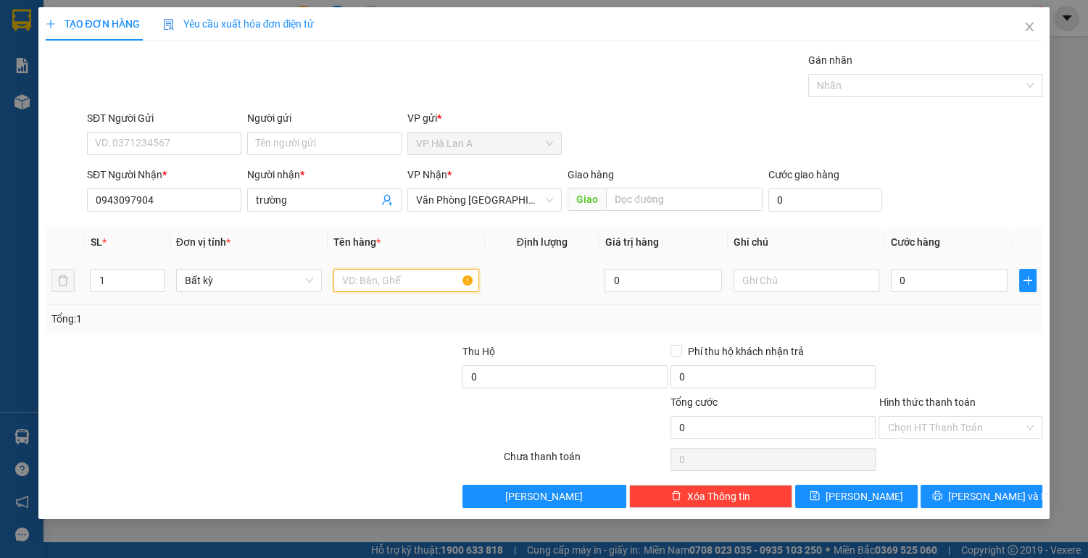
click at [391, 275] on input "text" at bounding box center [406, 280] width 146 height 23
type input "1 thùng"
click at [862, 493] on span "[PERSON_NAME]" at bounding box center [864, 496] width 78 height 16
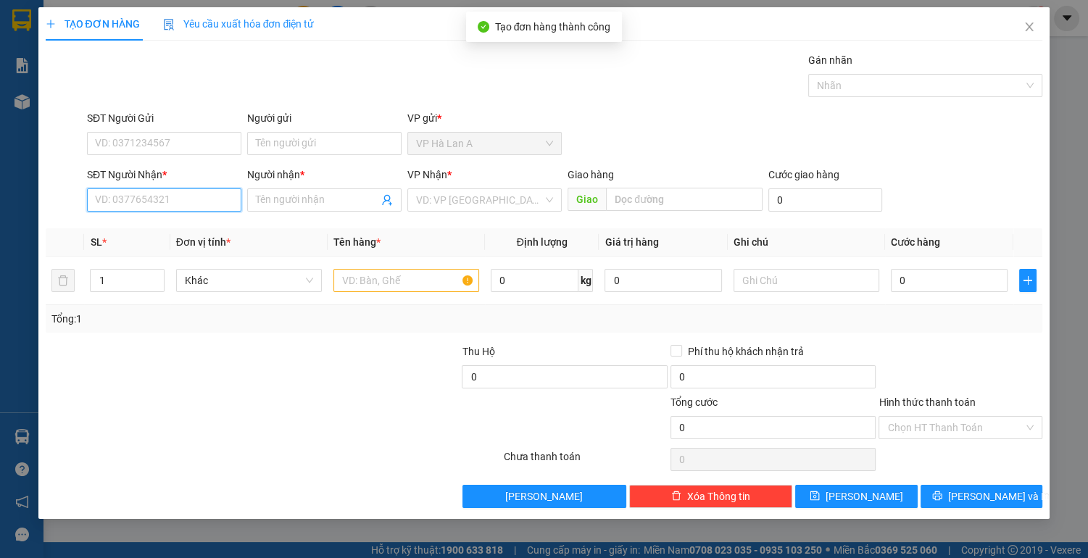
click at [196, 196] on input "SĐT Người Nhận *" at bounding box center [164, 199] width 154 height 23
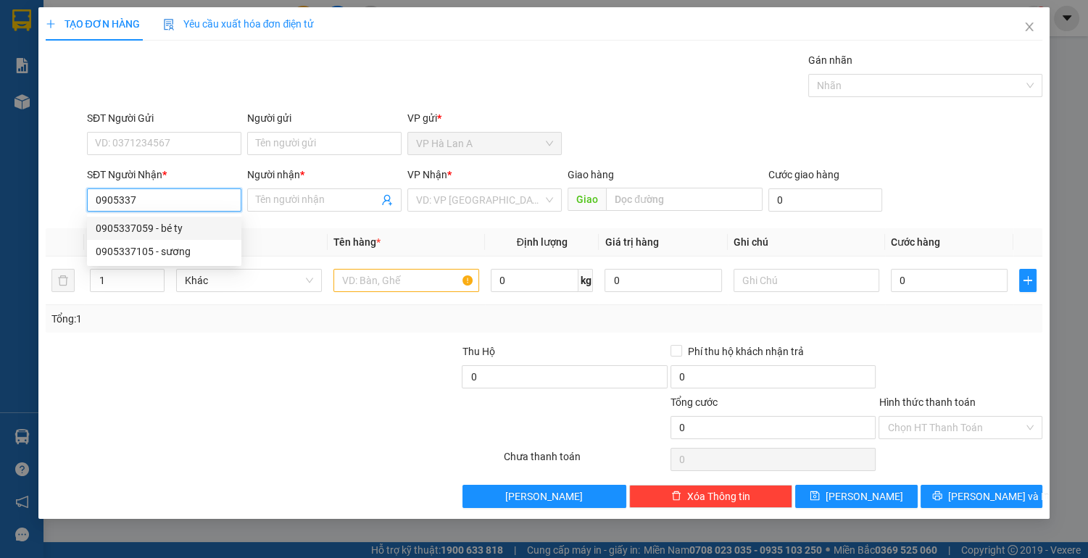
click at [116, 226] on div "0905337059 - bé ty" at bounding box center [164, 228] width 137 height 16
type input "0905337059"
type input "bé ty"
type input "0905337059"
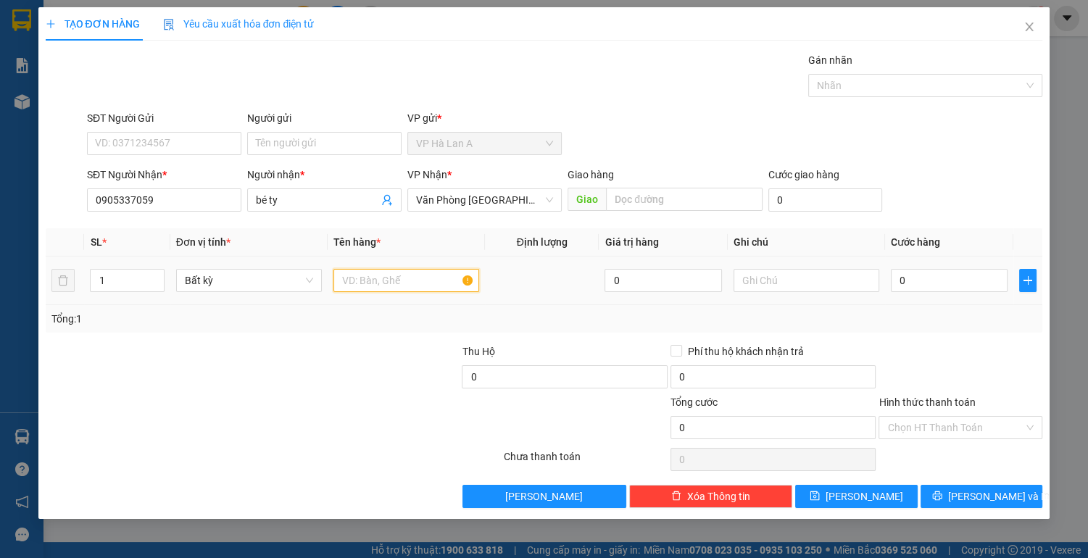
click at [423, 288] on input "text" at bounding box center [406, 280] width 146 height 23
type input "1 thùng"
type input "4"
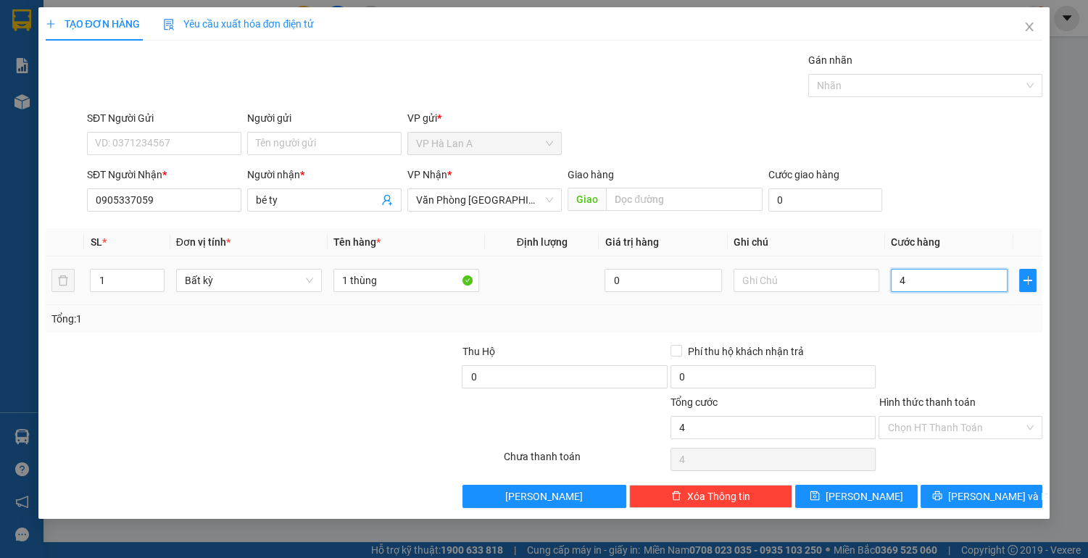
type input "40"
type input "40.000"
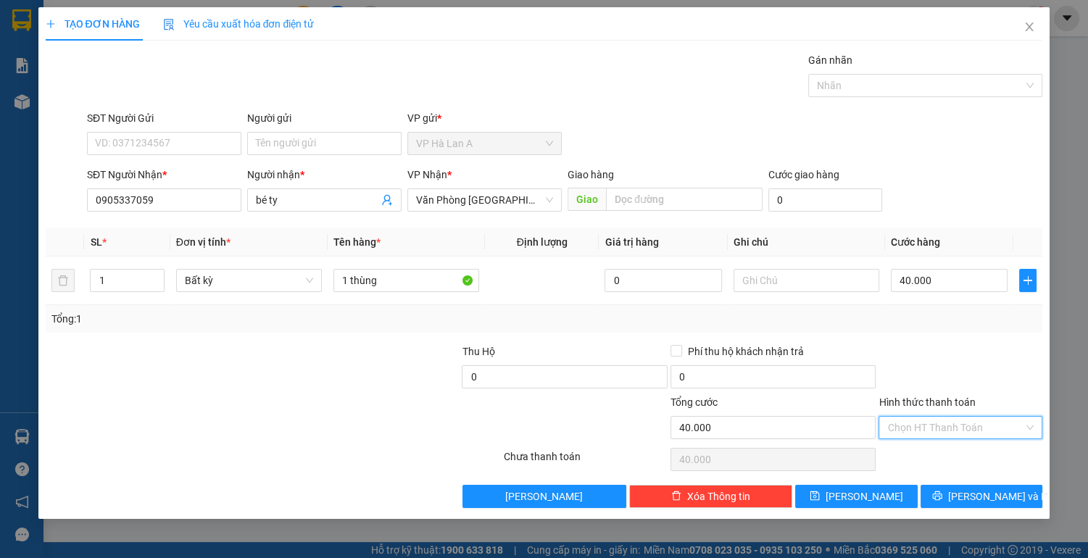
click at [935, 423] on input "Hình thức thanh toán" at bounding box center [955, 428] width 136 height 22
click at [927, 458] on div "Tại văn phòng" at bounding box center [960, 455] width 146 height 16
type input "0"
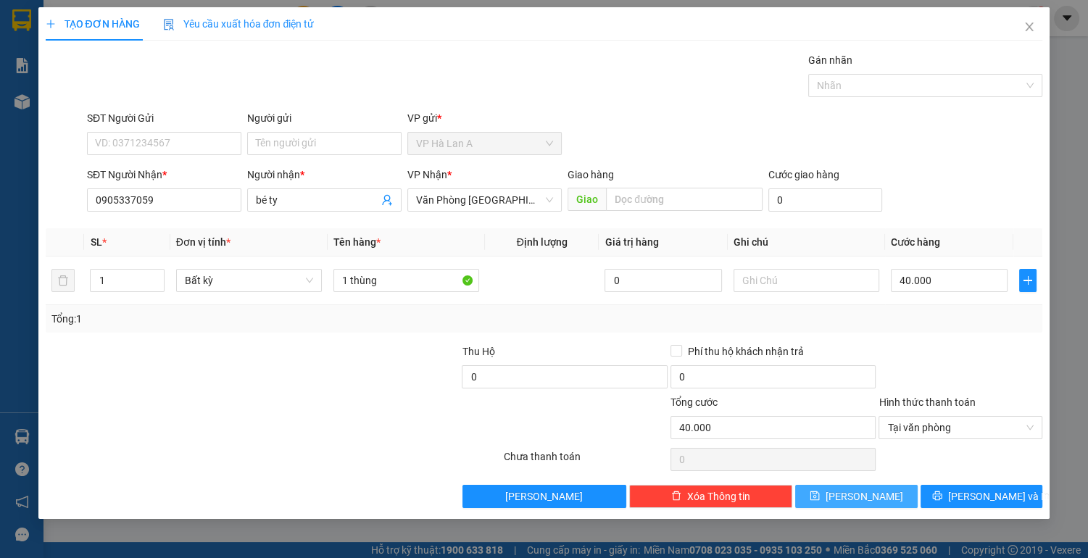
click at [888, 490] on button "[PERSON_NAME]" at bounding box center [856, 496] width 122 height 23
type input "0"
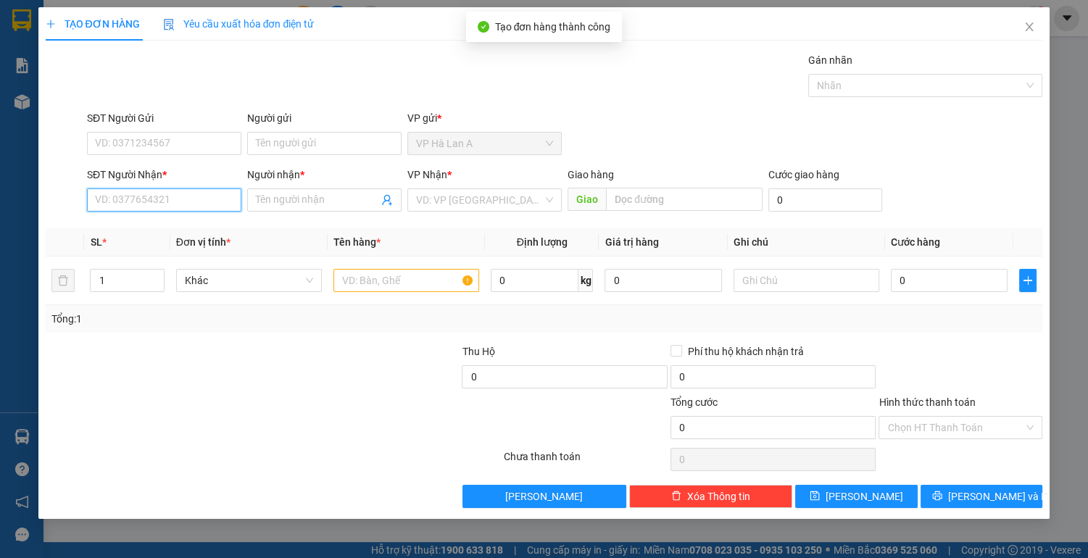
click at [176, 199] on input "SĐT Người Nhận *" at bounding box center [164, 199] width 154 height 23
drag, startPoint x: 163, startPoint y: 230, endPoint x: 211, endPoint y: 232, distance: 47.8
click at [162, 230] on div "0933554774 - tú" at bounding box center [164, 228] width 137 height 16
type input "0933554774"
type input "tú"
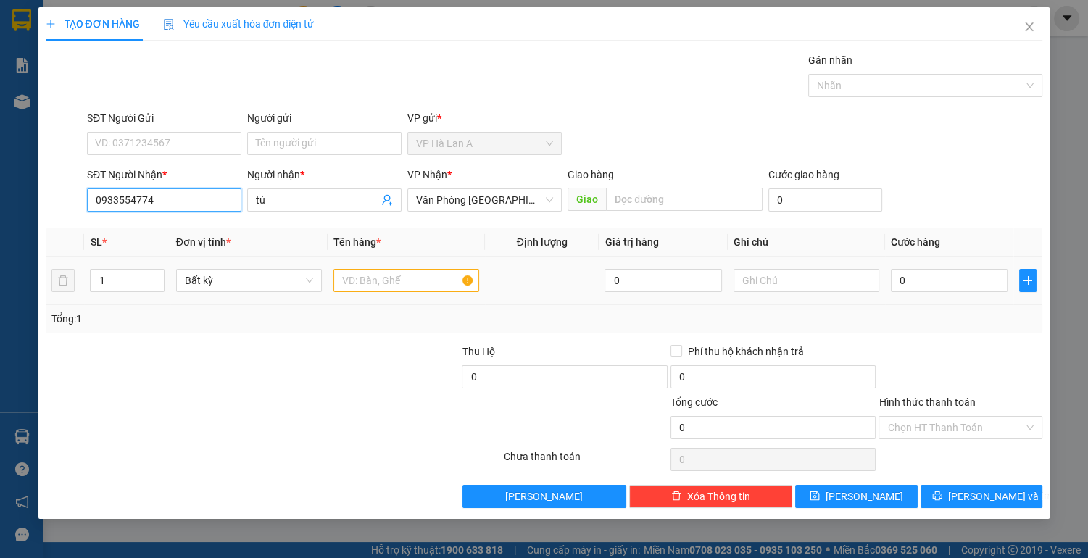
type input "0933554774"
click at [380, 281] on input "text" at bounding box center [406, 280] width 146 height 23
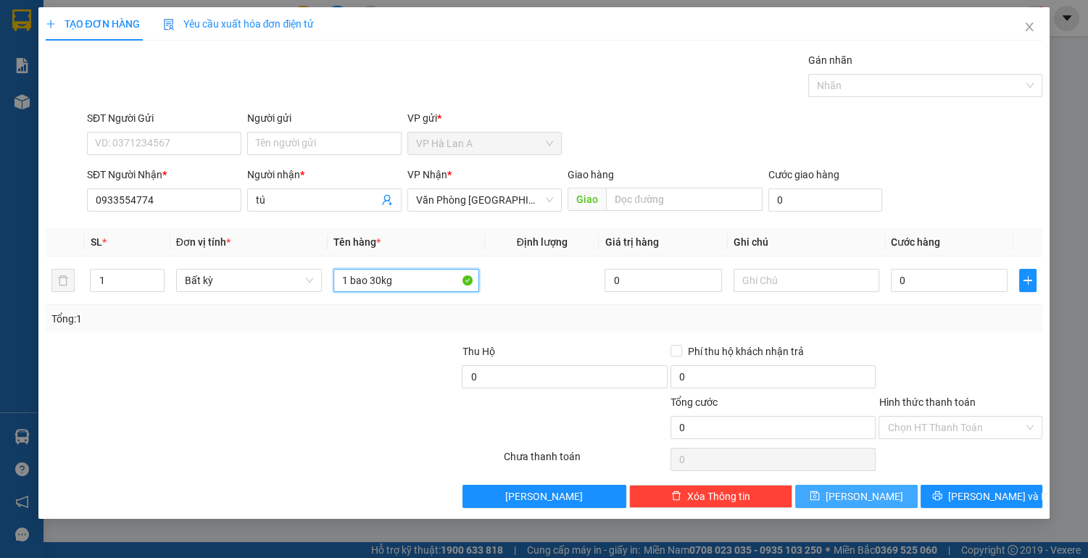
type input "1 bao 30kg"
click at [820, 496] on icon "save" at bounding box center [814, 496] width 10 height 10
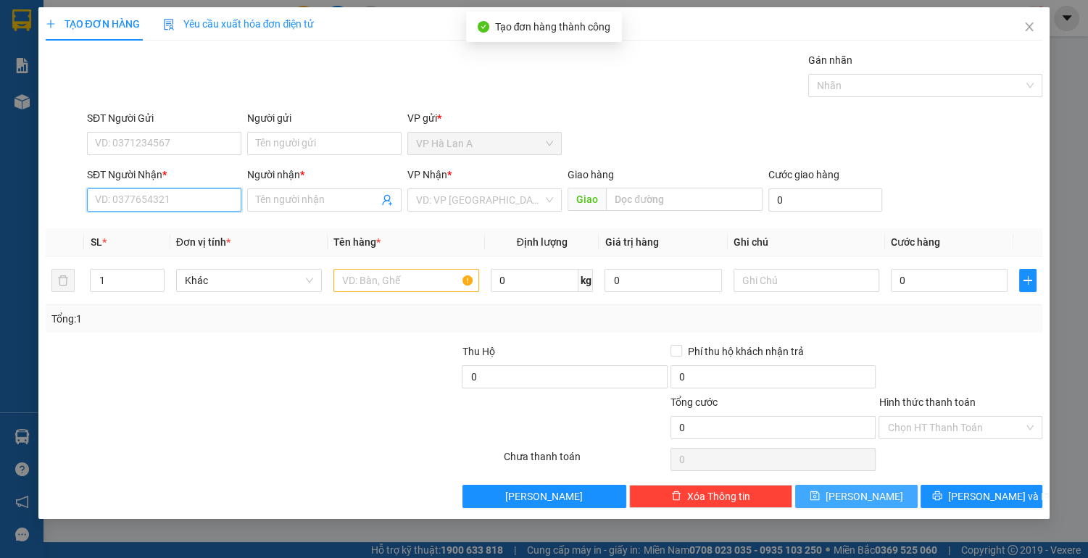
click at [203, 204] on input "SĐT Người Nhận *" at bounding box center [164, 199] width 154 height 23
click at [185, 231] on div "0355247271 - thỏa" at bounding box center [164, 228] width 137 height 16
type input "0355247271"
type input "thỏa"
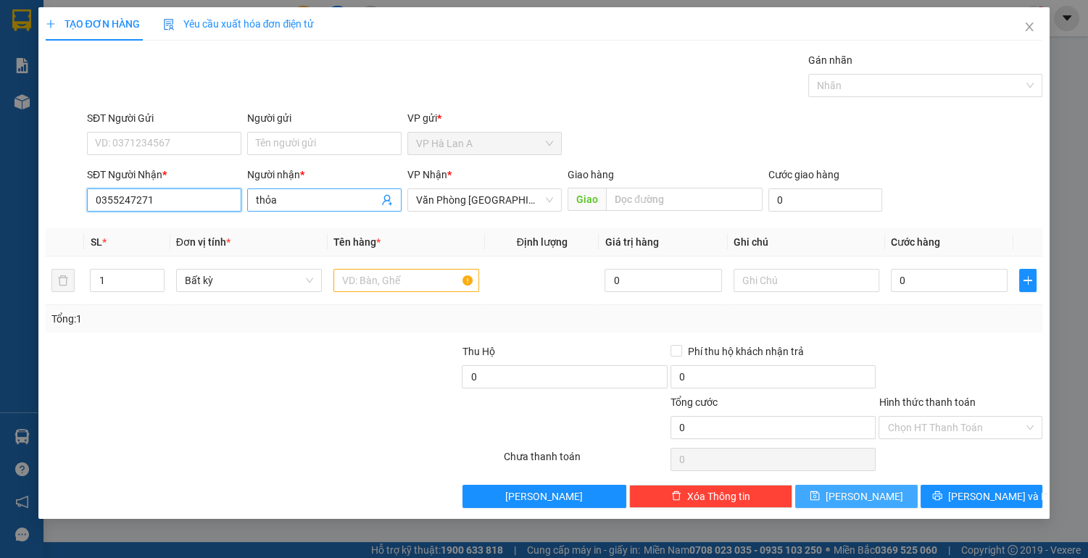
type input "0355247271"
click at [301, 204] on input "thỏa" at bounding box center [317, 200] width 122 height 16
type input "thỏa ( sắn)"
click at [355, 274] on input "text" at bounding box center [406, 280] width 146 height 23
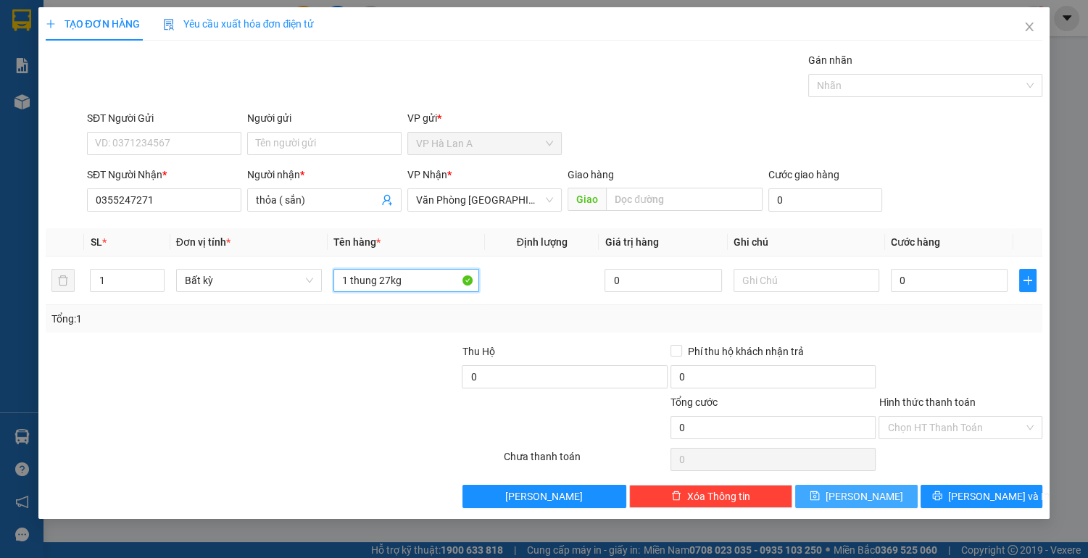
type input "1 thung 27kg"
click at [862, 496] on span "[PERSON_NAME]" at bounding box center [864, 496] width 78 height 16
